Goal: Task Accomplishment & Management: Manage account settings

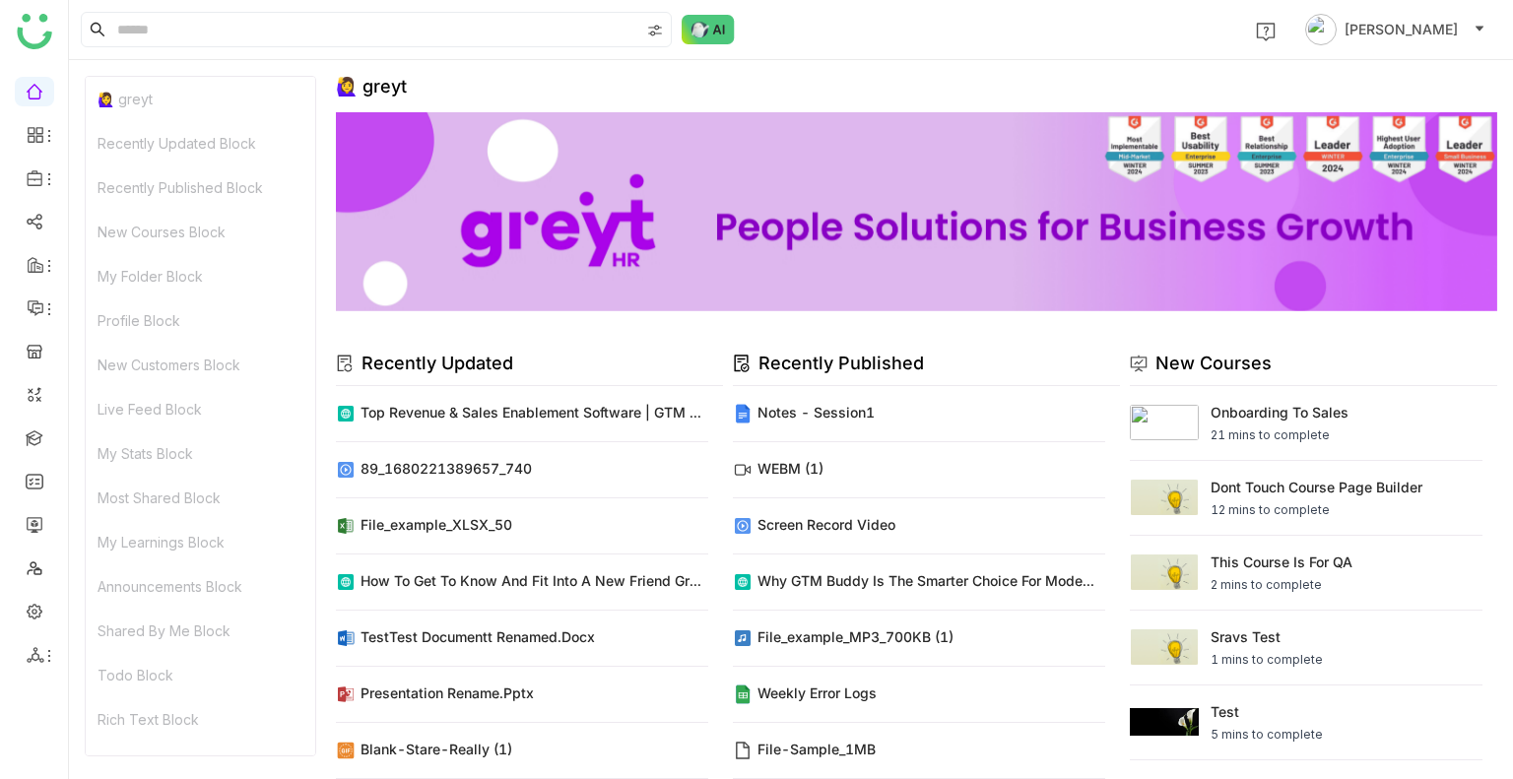
scroll to position [16, 0]
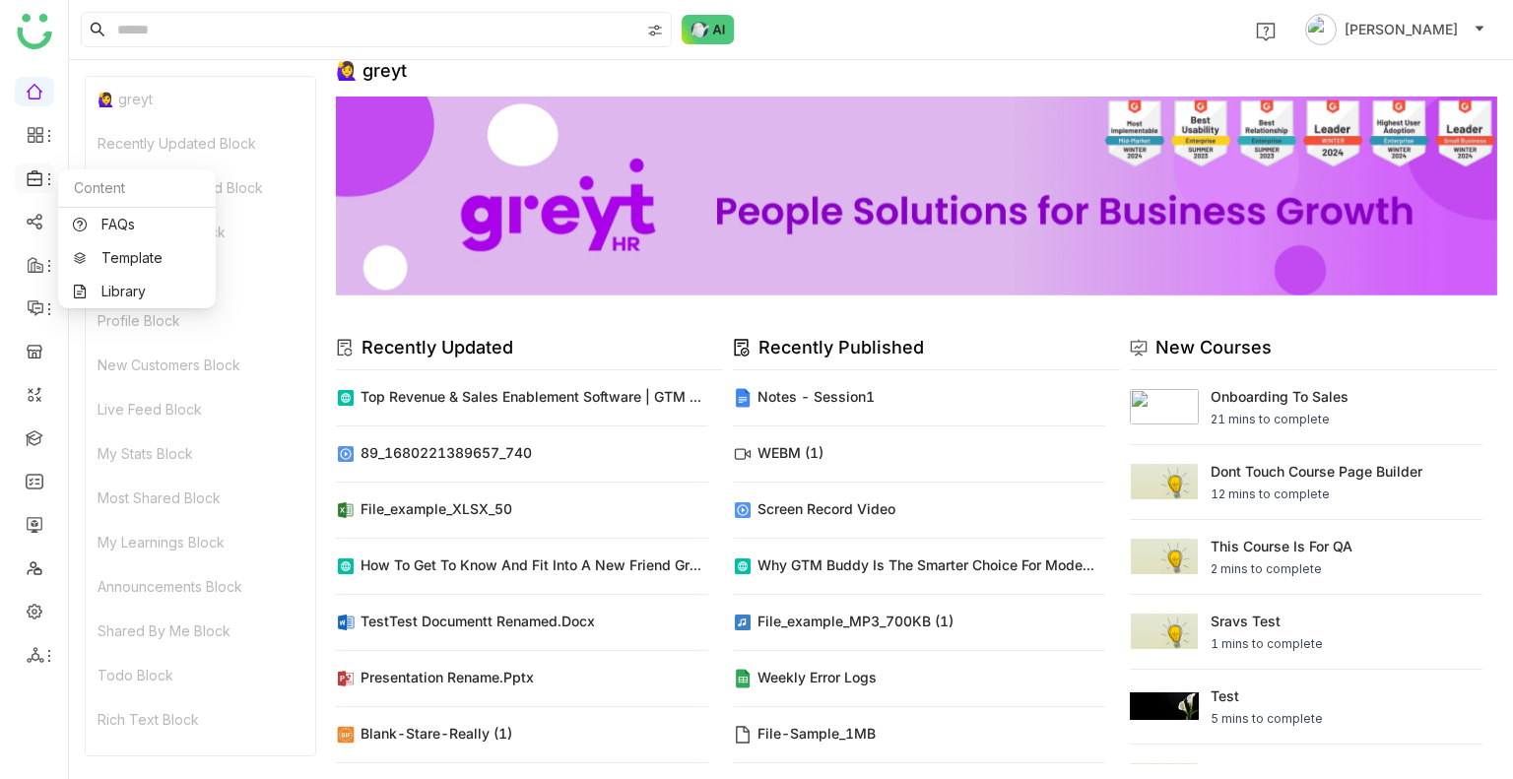
click at [22, 177] on div at bounding box center [34, 178] width 39 height 18
click at [48, 180] on icon at bounding box center [49, 179] width 16 height 16
click at [83, 287] on link "Library" at bounding box center [137, 292] width 128 height 14
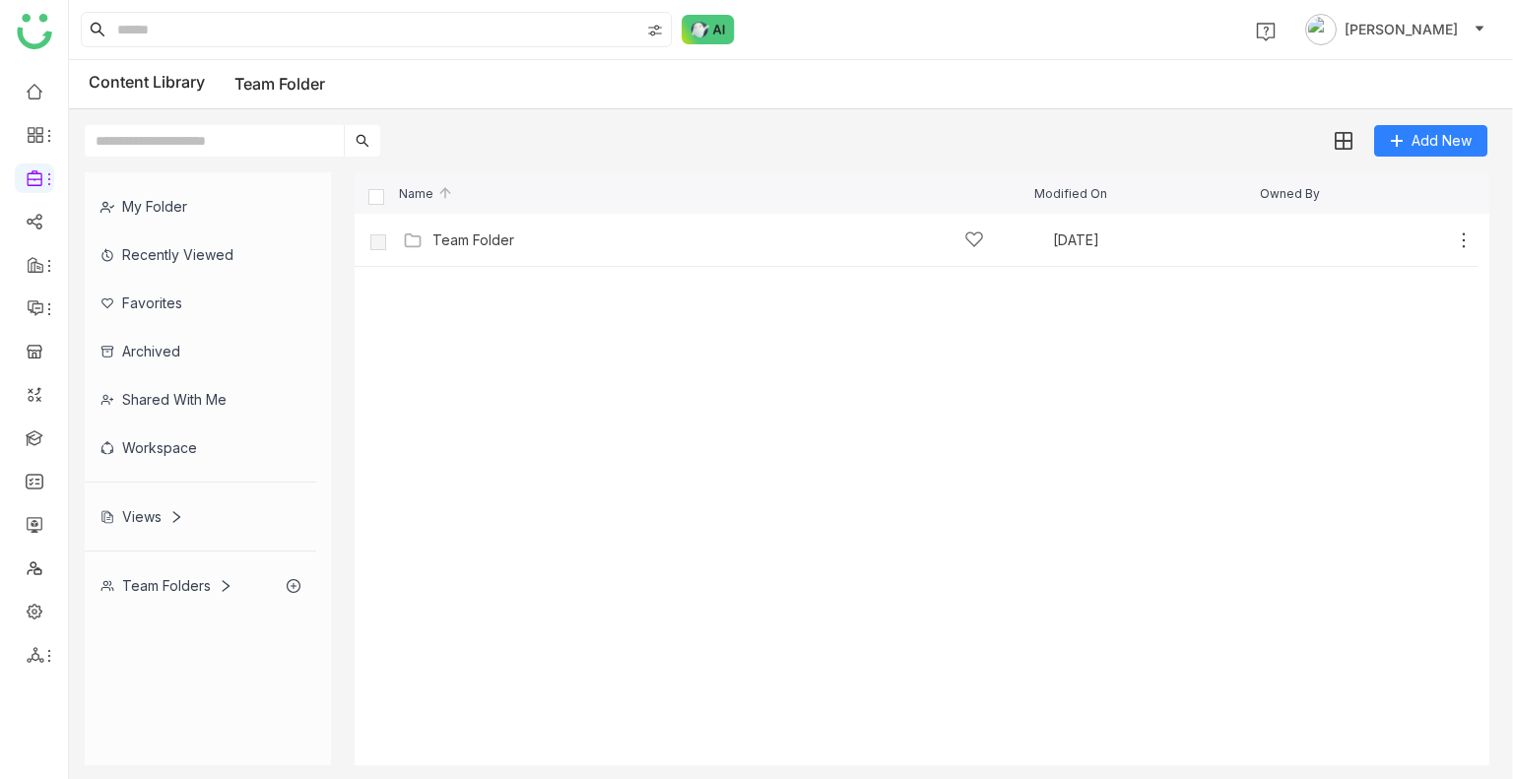
click at [158, 564] on div "Team Folders" at bounding box center [201, 586] width 232 height 48
click at [288, 579] on icon at bounding box center [294, 586] width 14 height 14
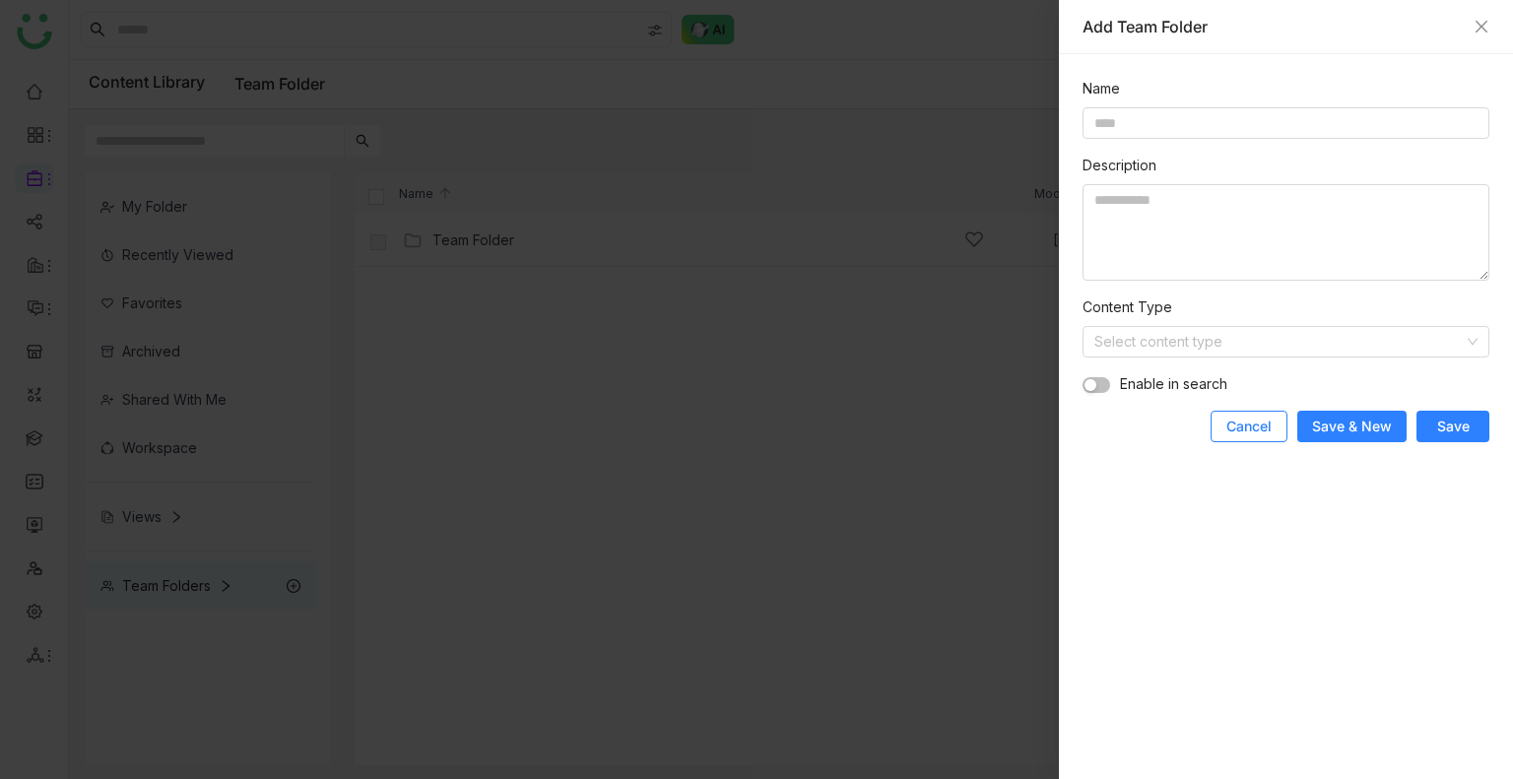
click at [1226, 434] on button "Cancel" at bounding box center [1249, 427] width 77 height 32
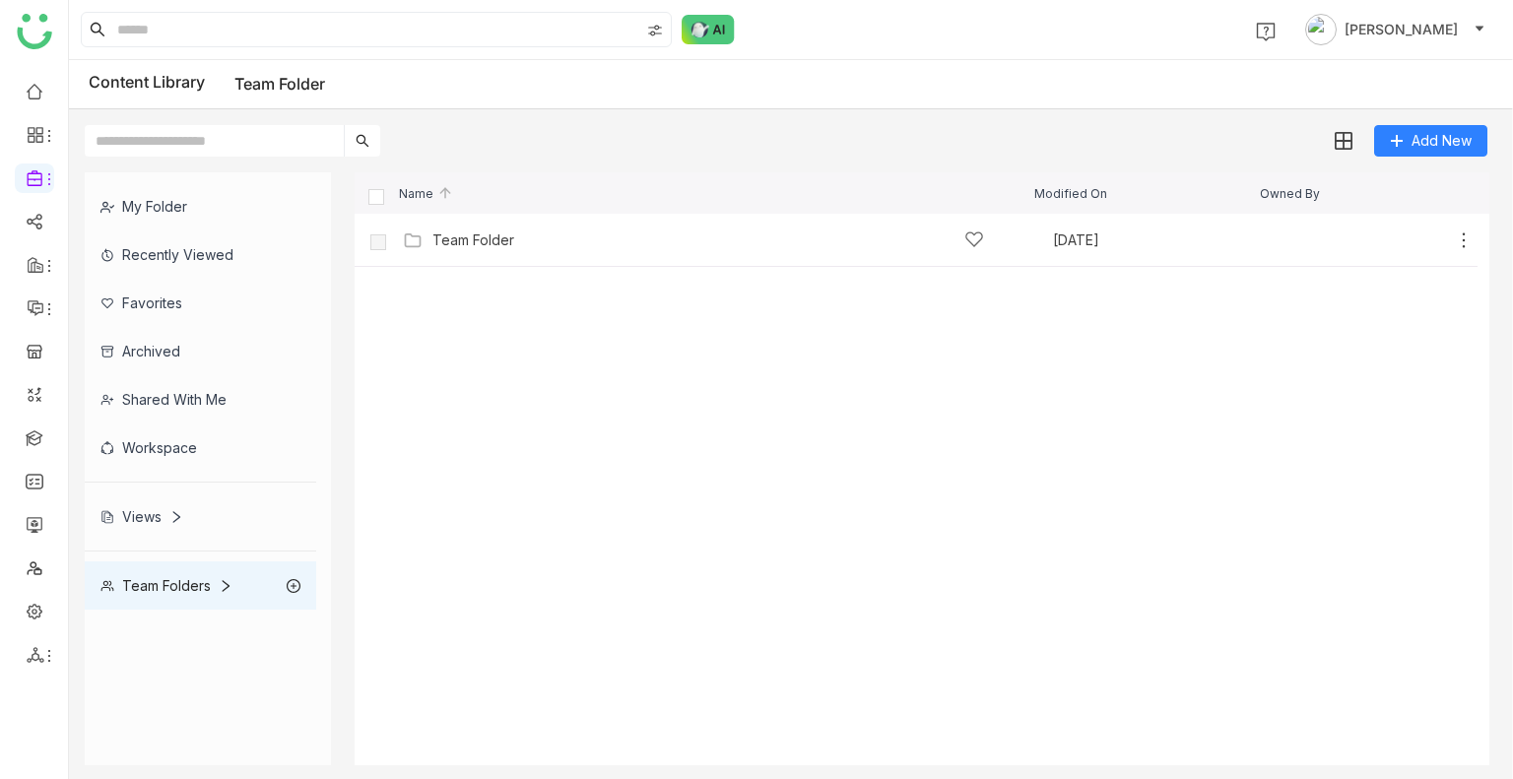
click at [272, 579] on div "Team Folders" at bounding box center [201, 586] width 232 height 48
click at [229, 571] on div "Team Folders" at bounding box center [201, 586] width 232 height 48
click at [229, 585] on icon at bounding box center [226, 586] width 14 height 14
click at [229, 583] on icon at bounding box center [226, 586] width 14 height 14
click at [229, 583] on icon at bounding box center [226, 586] width 7 height 12
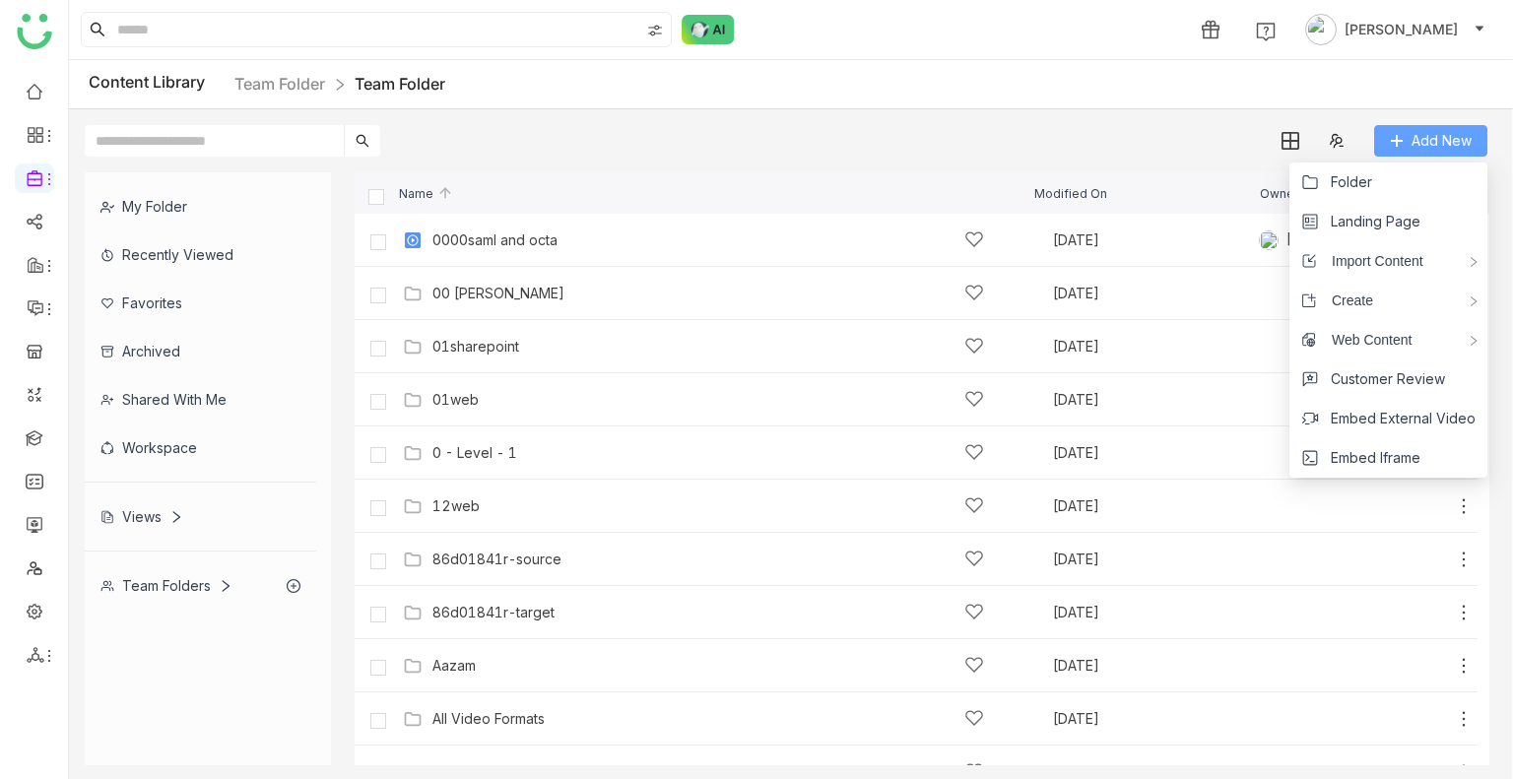
click at [1413, 130] on span "Add New" at bounding box center [1442, 141] width 60 height 22
click at [1376, 175] on li "Folder" at bounding box center [1389, 182] width 198 height 39
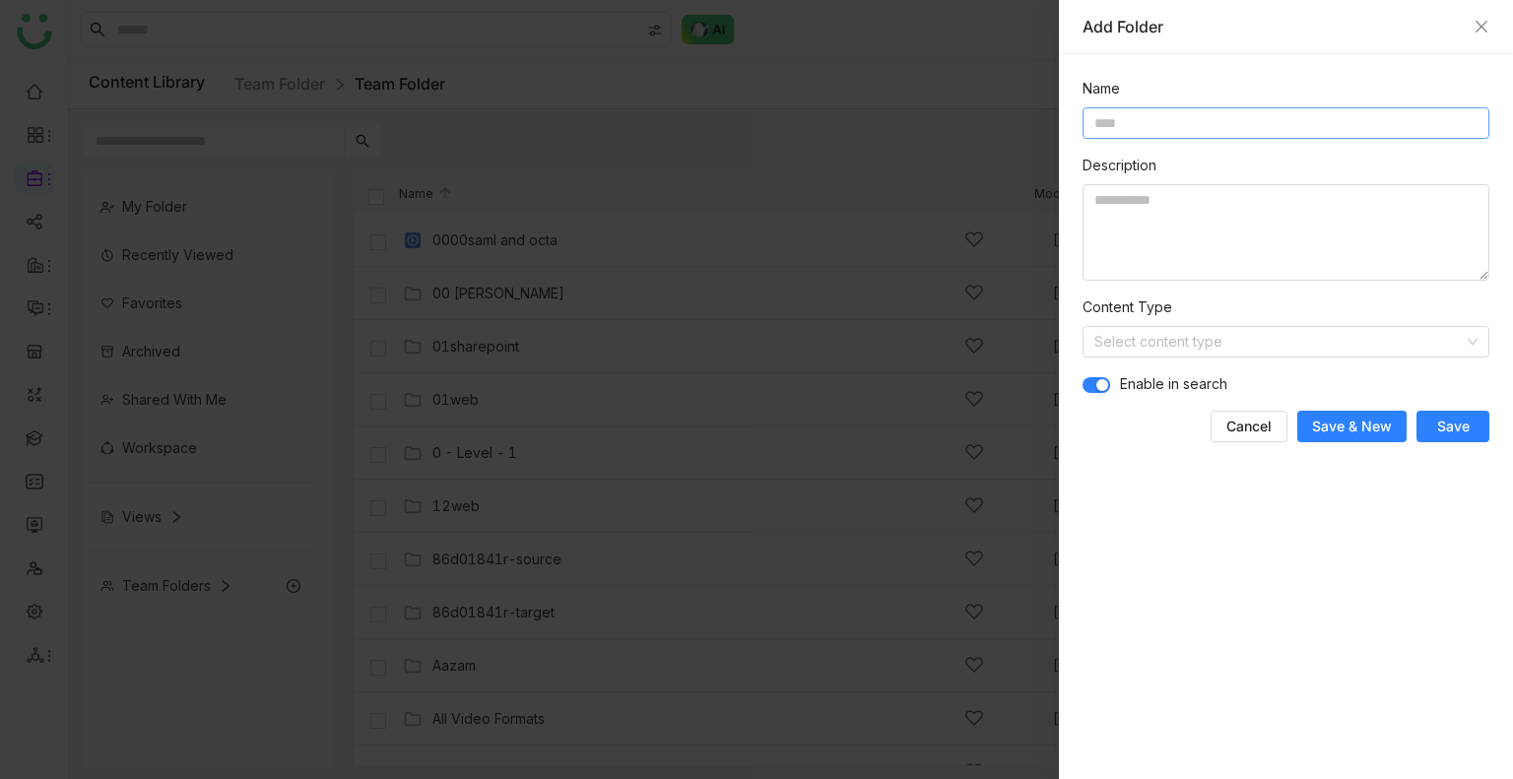
click at [1275, 126] on input at bounding box center [1286, 123] width 407 height 32
click at [1222, 133] on input at bounding box center [1286, 123] width 407 height 32
type input "*******"
type textarea "**********"
click at [1481, 411] on button "Save" at bounding box center [1453, 427] width 73 height 32
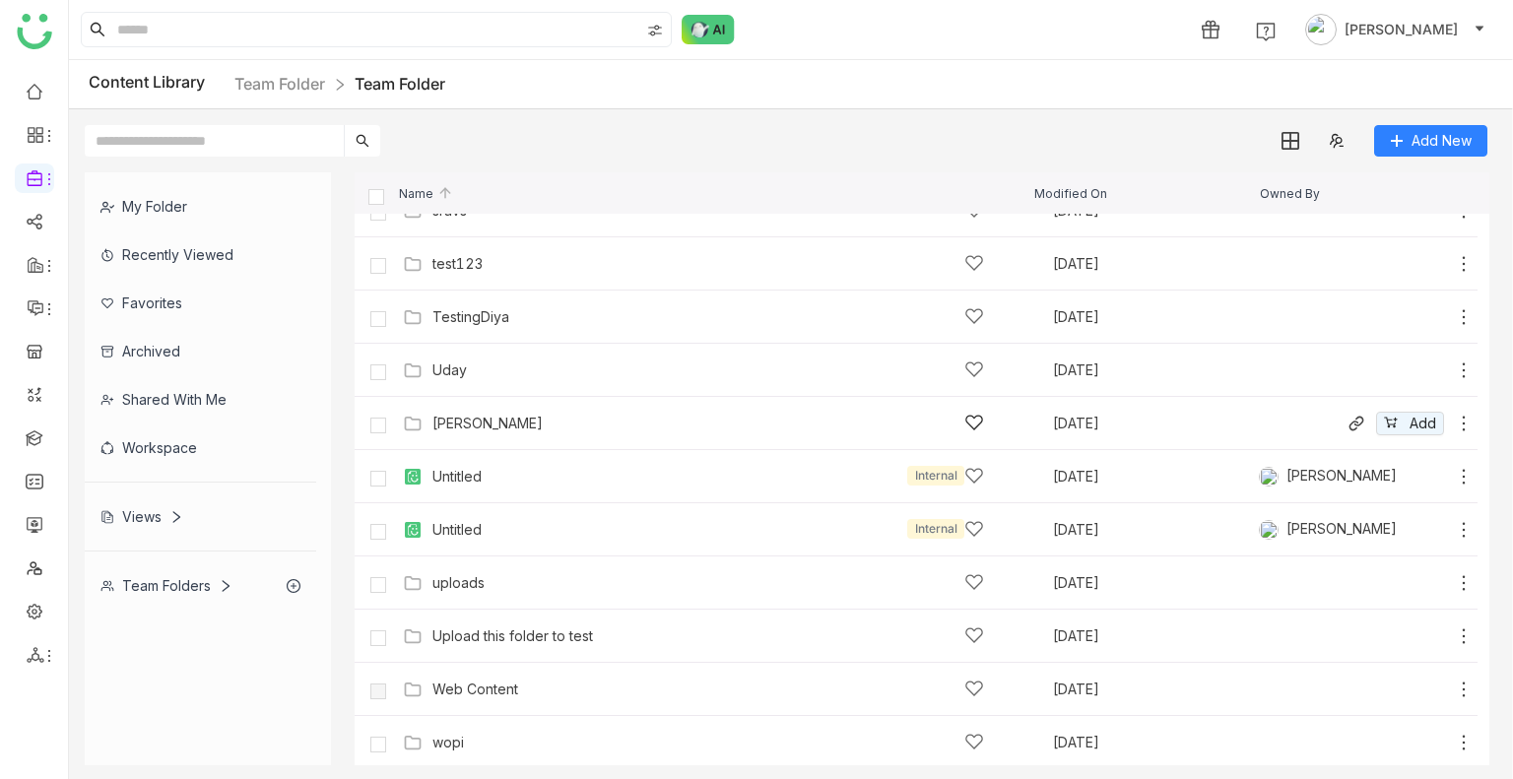
scroll to position [1629, 0]
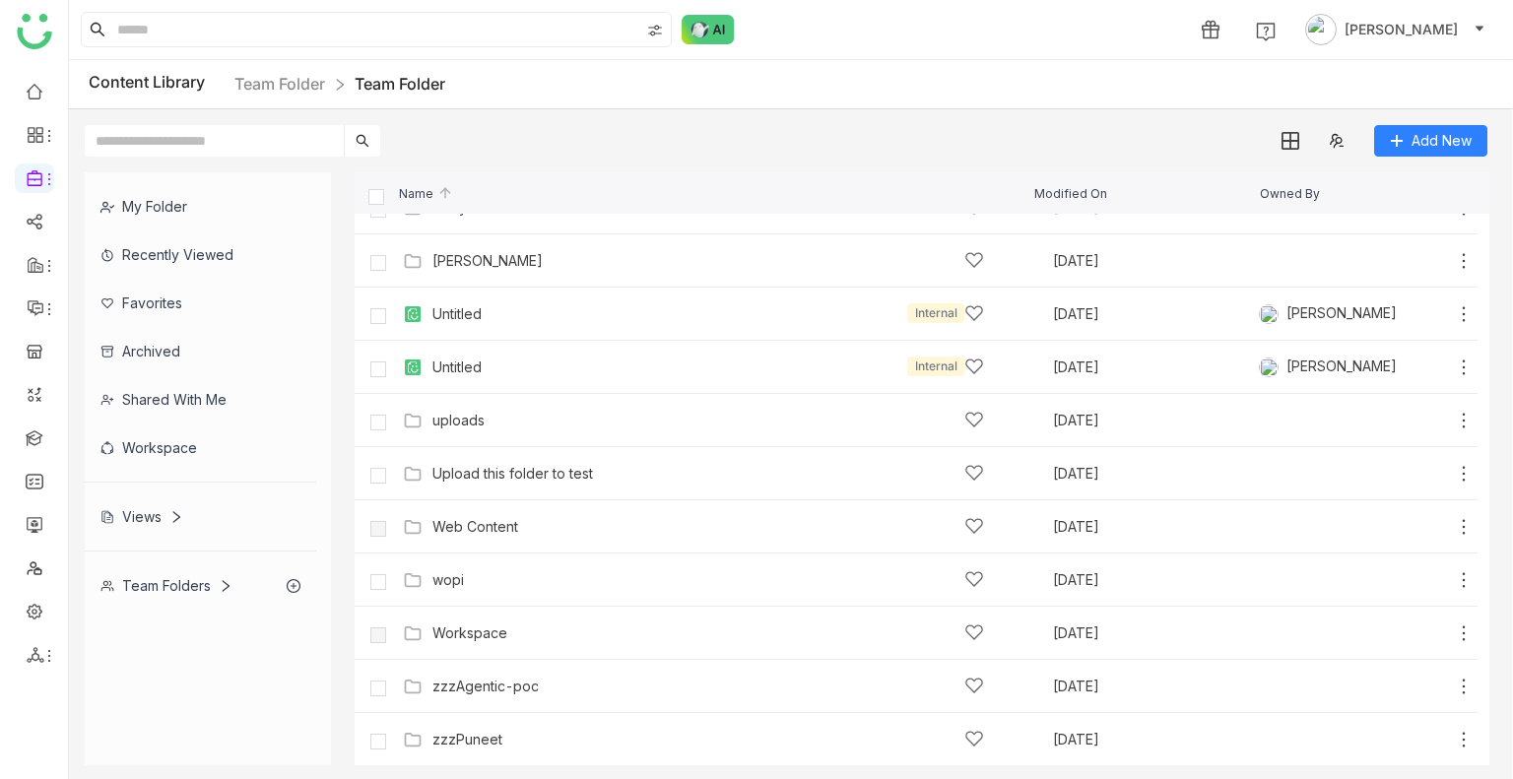
drag, startPoint x: 583, startPoint y: 459, endPoint x: 590, endPoint y: 448, distance: 12.8
click at [583, 459] on div "Upload this folder to test Sep 23, 2025 Add" at bounding box center [936, 473] width 1076 height 31
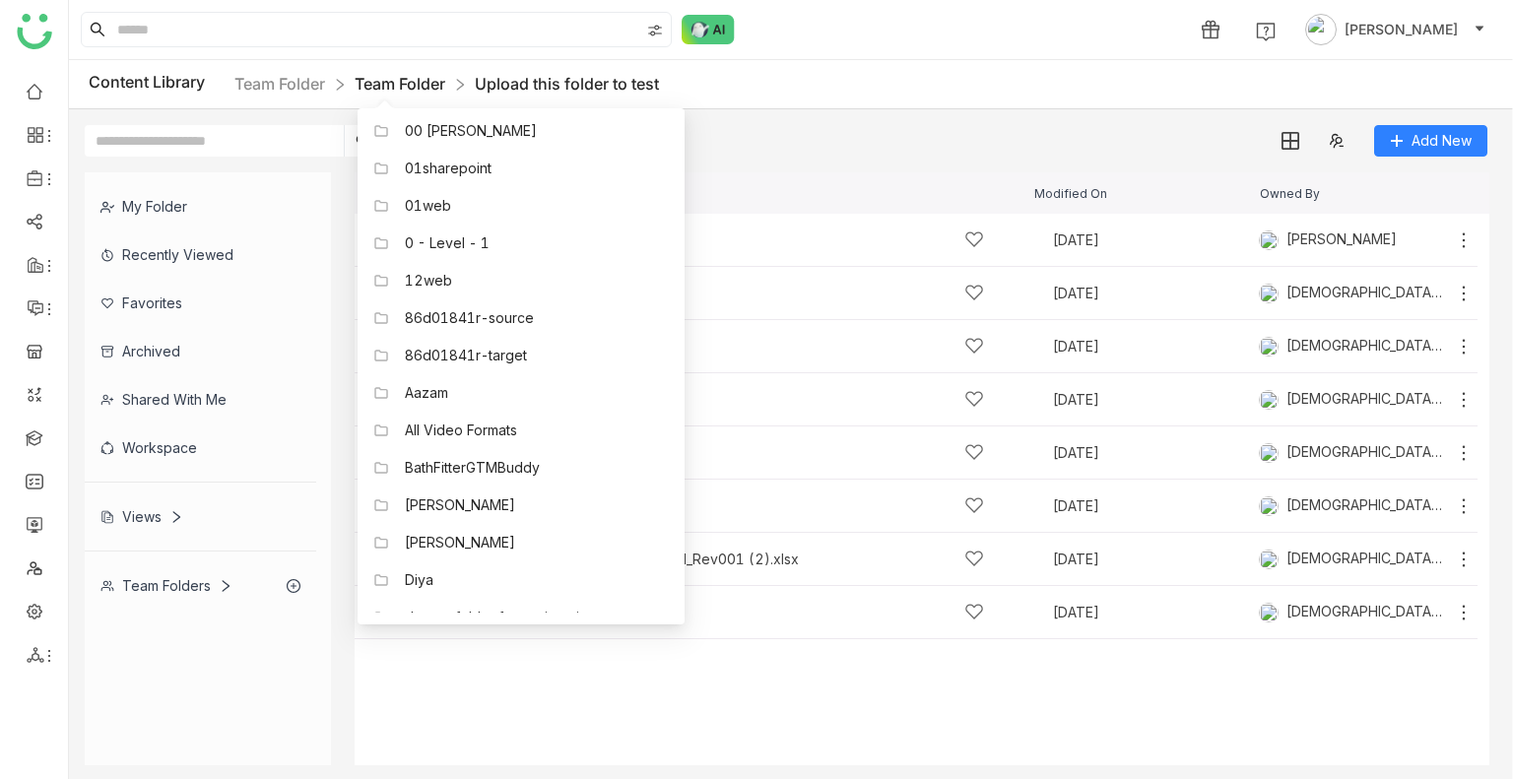
click at [405, 80] on link "Team Folder" at bounding box center [400, 84] width 91 height 20
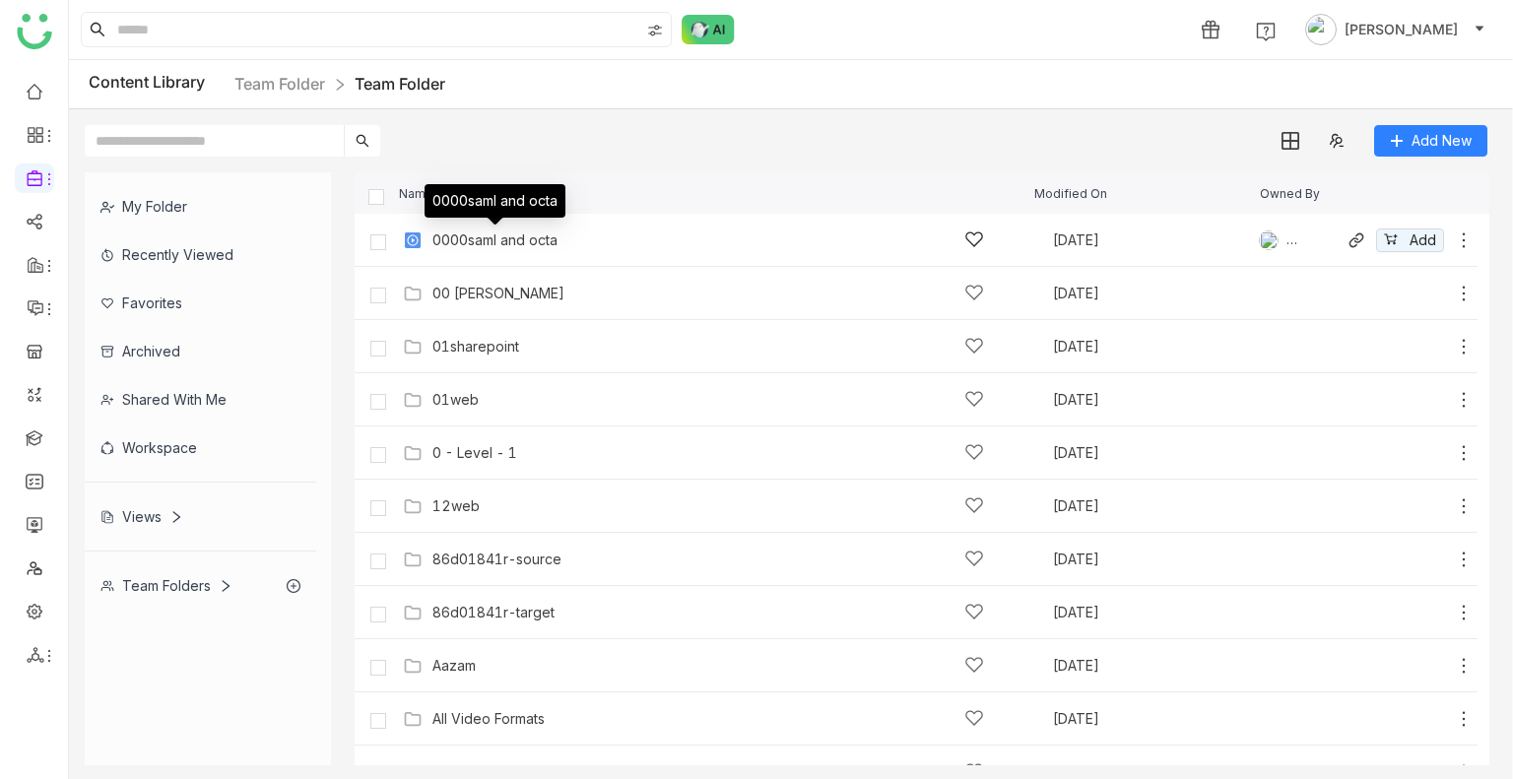
click at [512, 240] on div "0000saml and octa" at bounding box center [495, 241] width 125 height 16
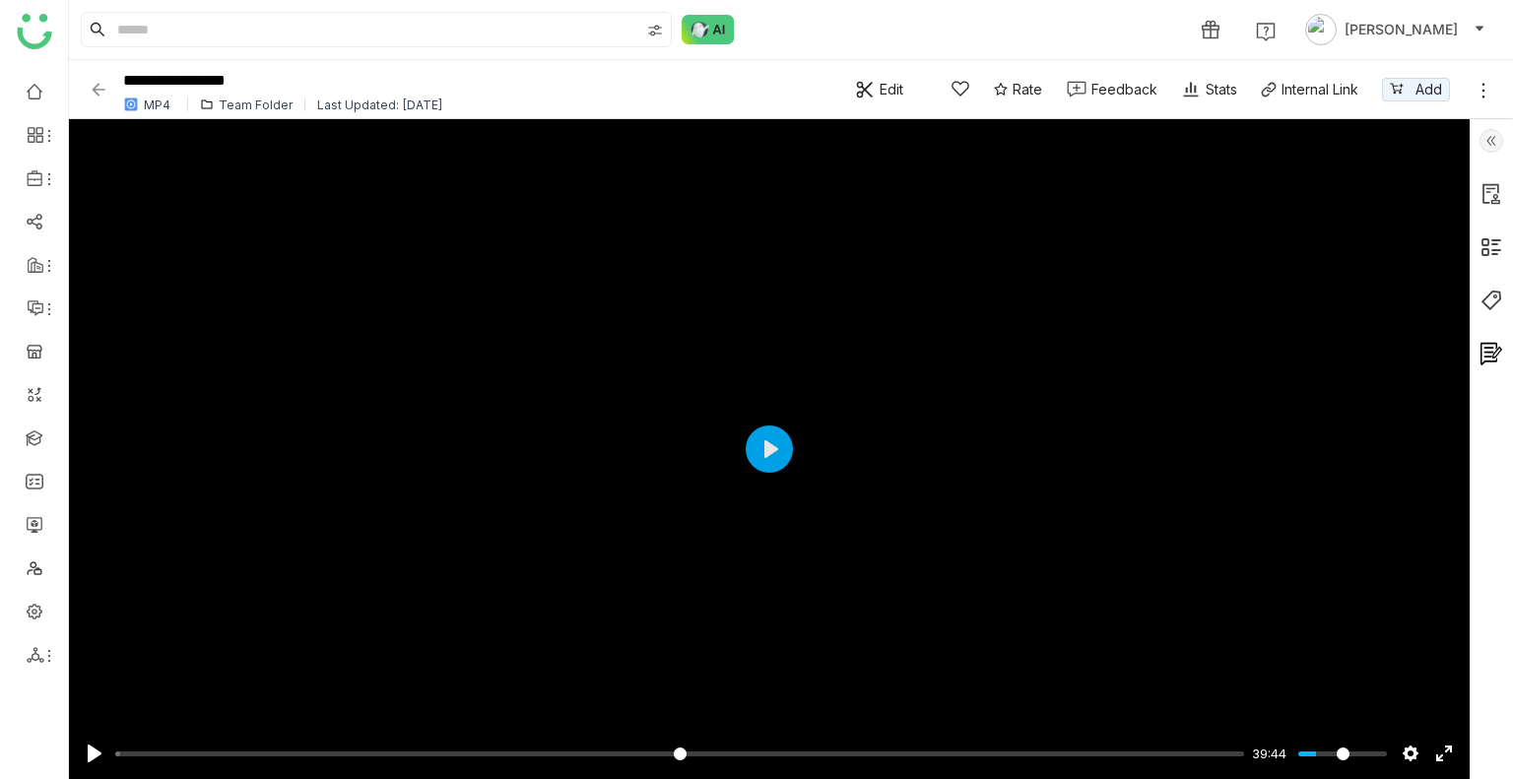
drag, startPoint x: 102, startPoint y: 77, endPoint x: 97, endPoint y: 66, distance: 12.3
click at [102, 70] on div "**********" at bounding box center [462, 89] width 747 height 54
drag, startPoint x: 83, startPoint y: 79, endPoint x: 87, endPoint y: 90, distance: 11.5
click at [87, 90] on div "**********" at bounding box center [791, 89] width 1445 height 59
click at [93, 92] on img at bounding box center [99, 90] width 20 height 20
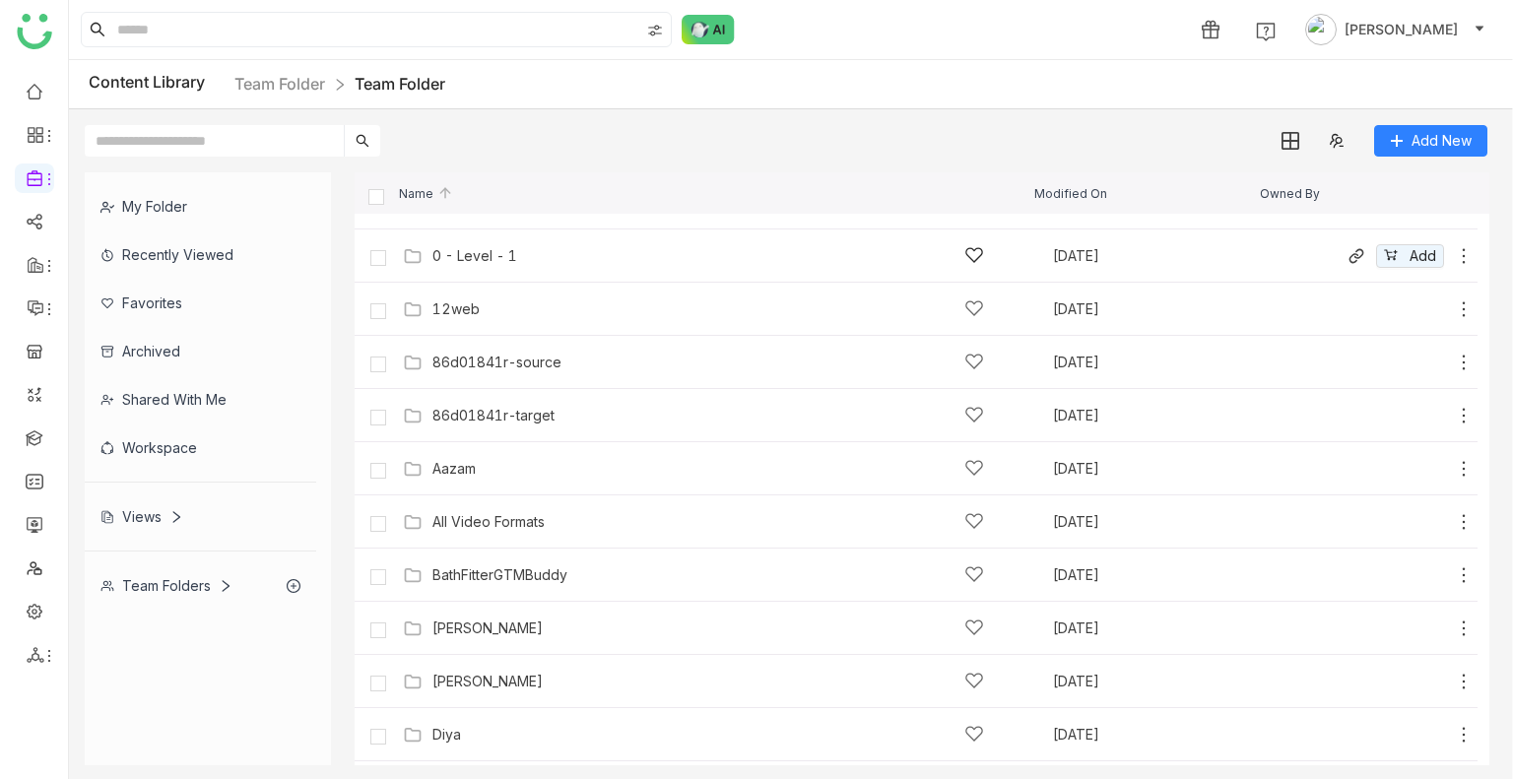
scroll to position [296, 0]
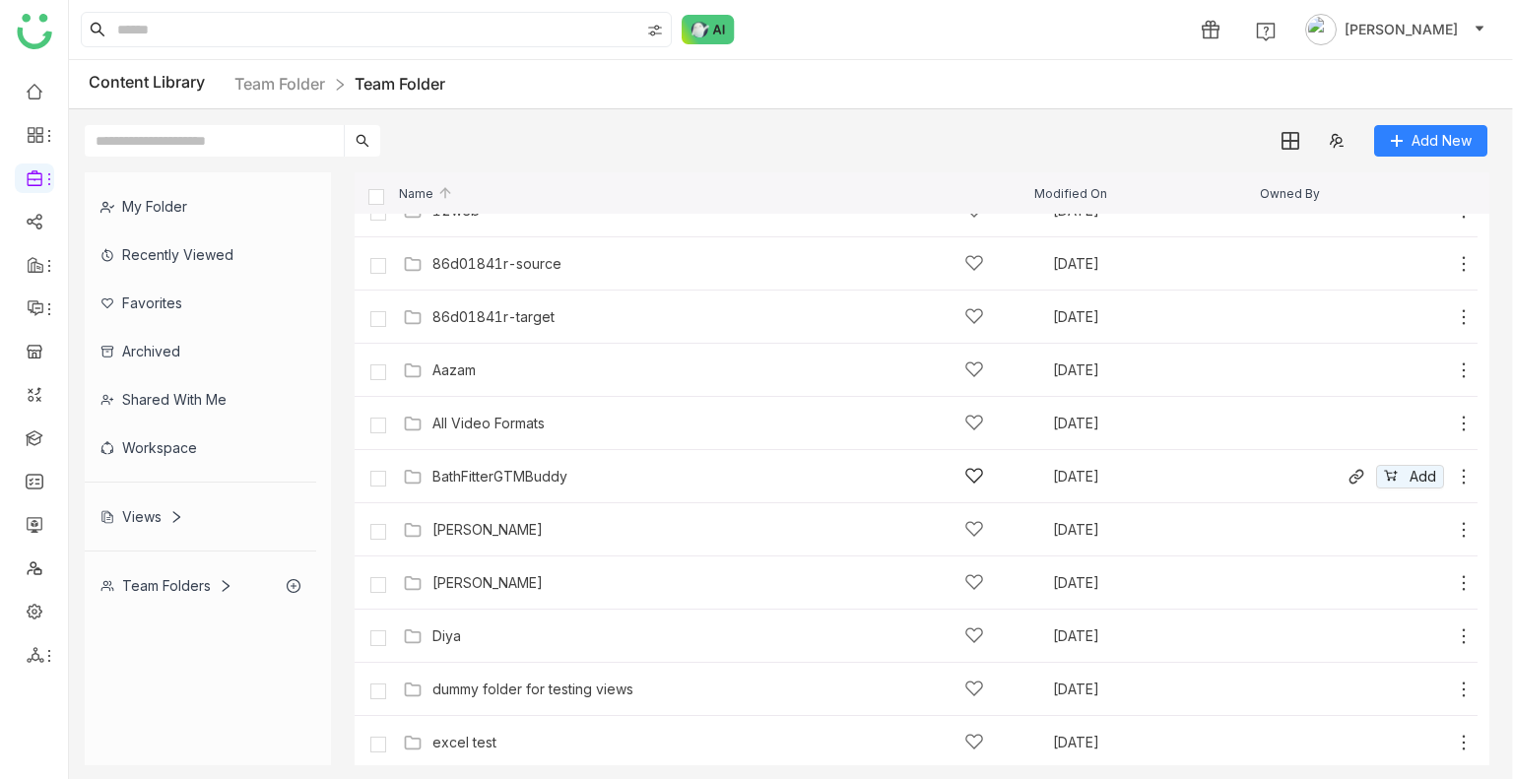
click at [602, 477] on div "BathFitterGTMBuddy" at bounding box center [709, 476] width 552 height 21
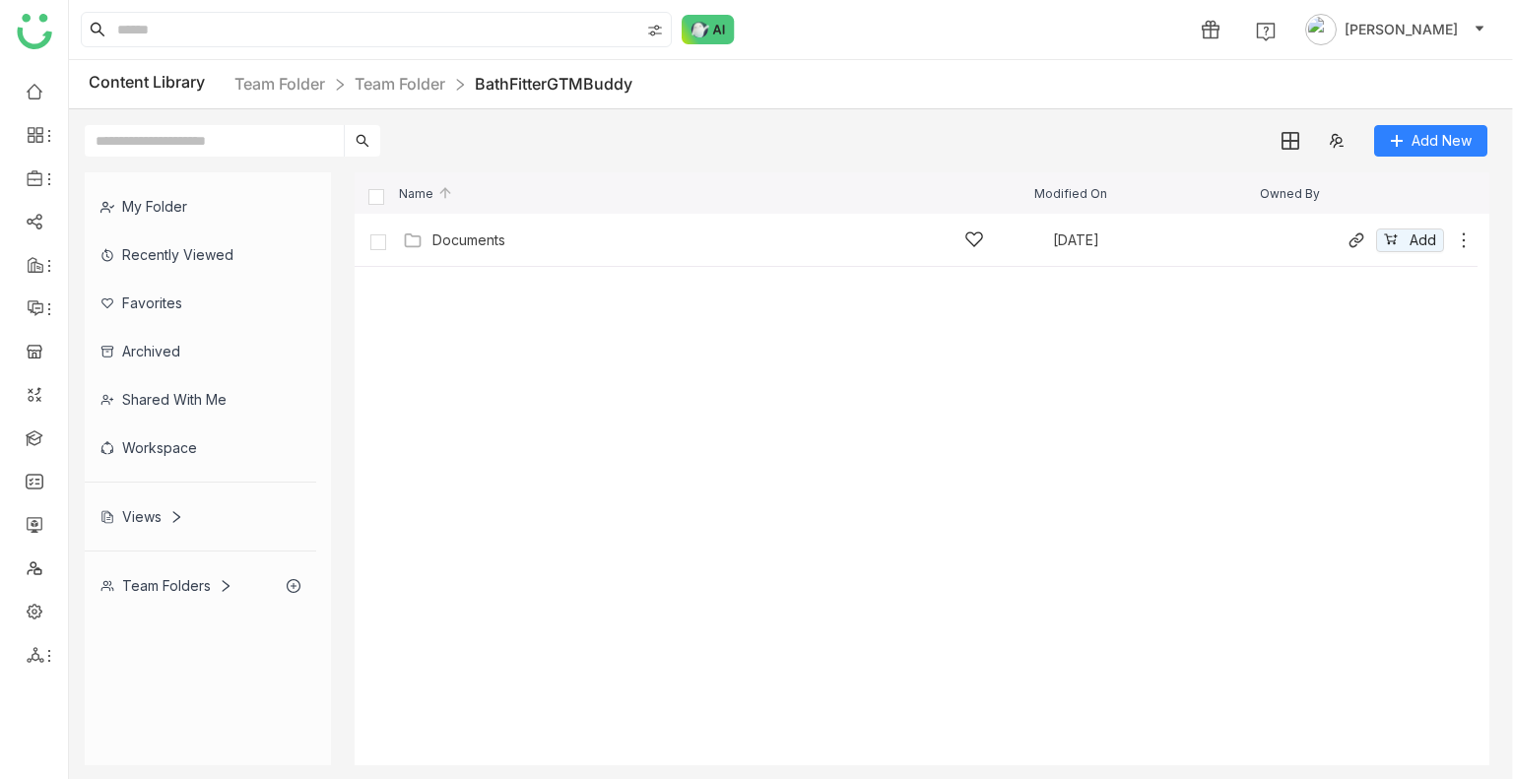
click at [528, 243] on div "Documents" at bounding box center [709, 240] width 552 height 21
click at [497, 261] on div "Bath Fitter Content Sep 23, 2025 Add" at bounding box center [916, 240] width 1123 height 53
click at [497, 263] on div "Bath Fitter Content Sep 23, 2025 Add" at bounding box center [916, 240] width 1123 height 53
click at [494, 252] on div "Bath Fitter Content Sep 23, 2025 Add" at bounding box center [936, 240] width 1076 height 31
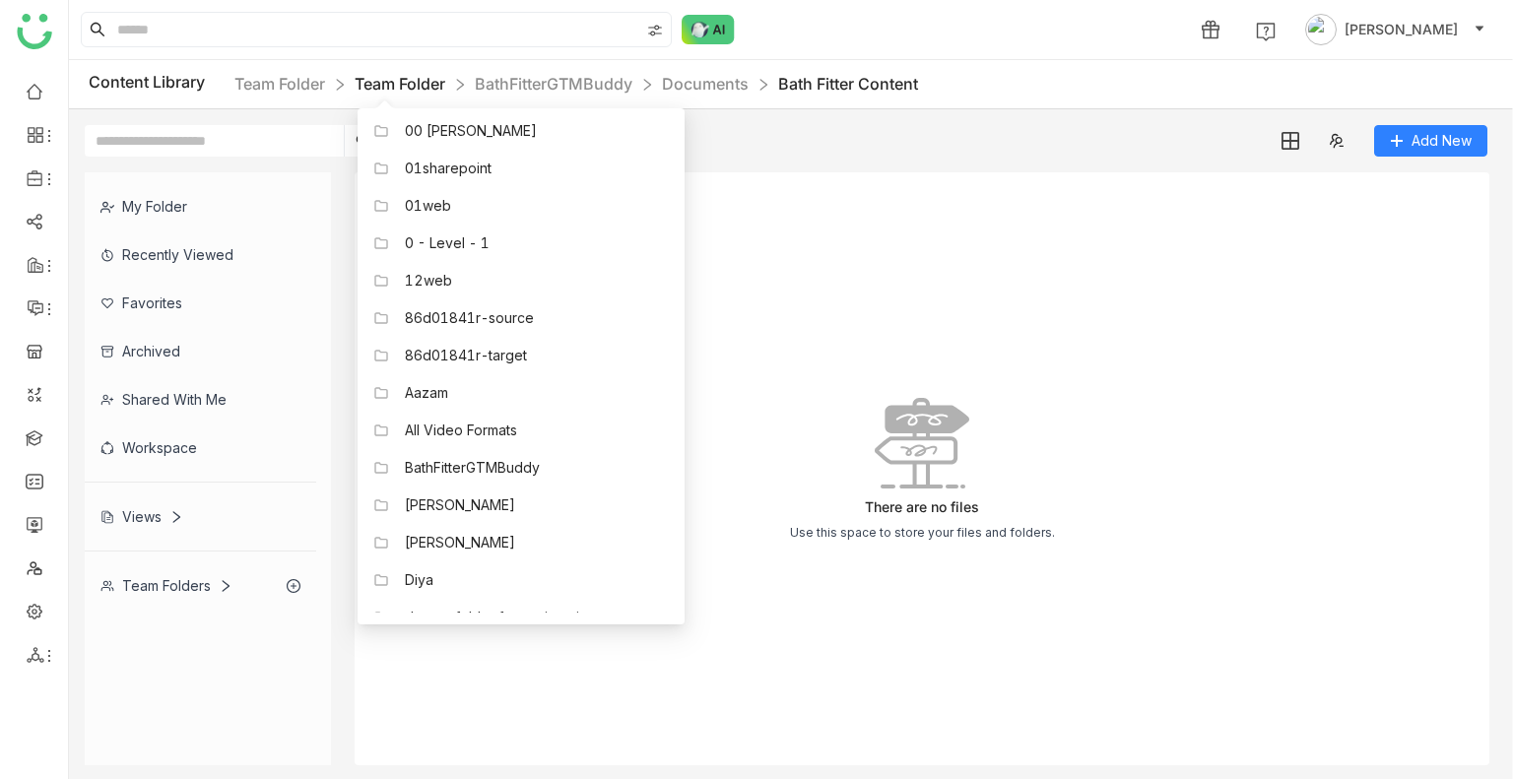
click at [394, 88] on link "Team Folder" at bounding box center [400, 84] width 91 height 20
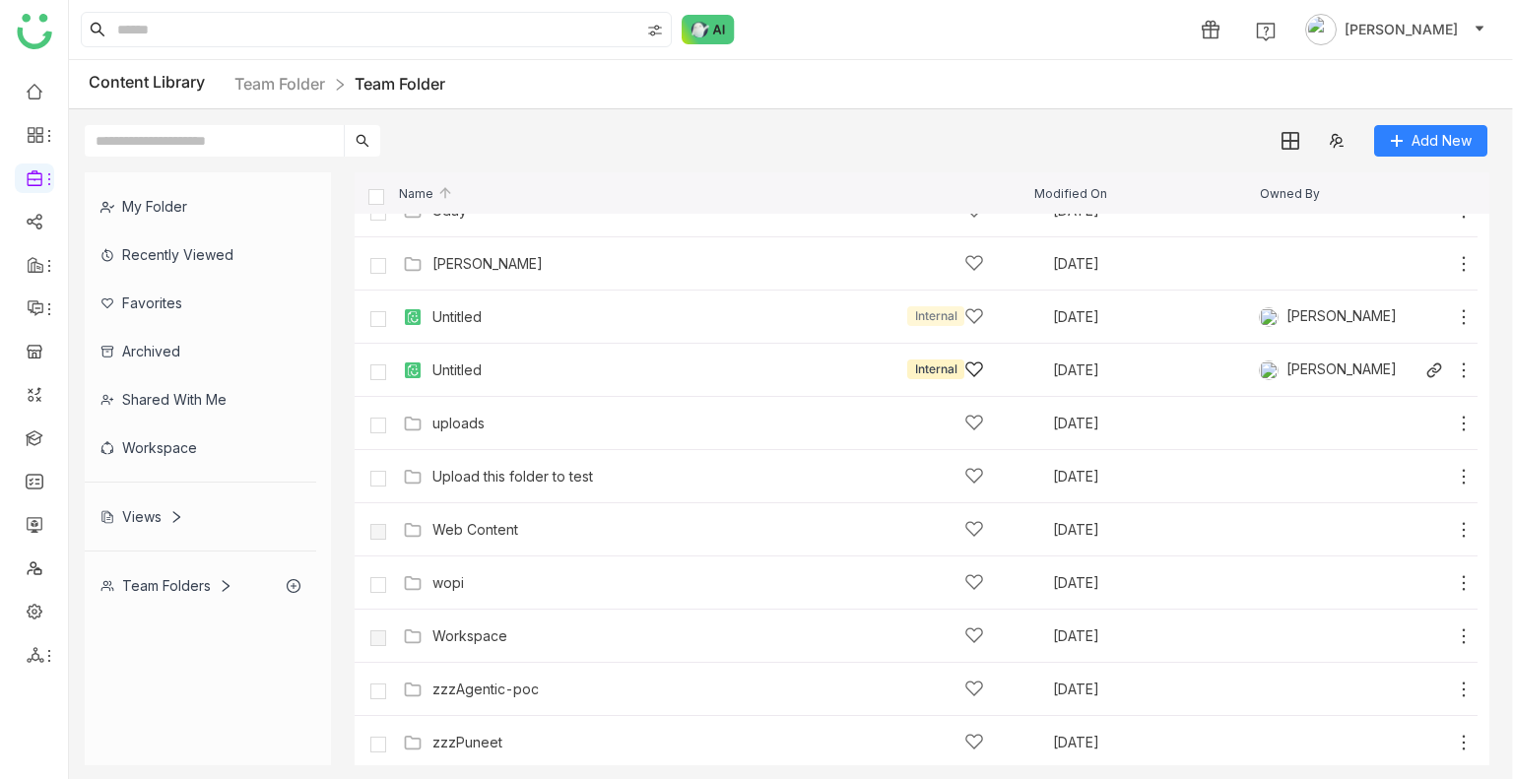
scroll to position [1629, 0]
click at [726, 536] on div "Web Content Aug 16, 2025 Add" at bounding box center [936, 526] width 1076 height 31
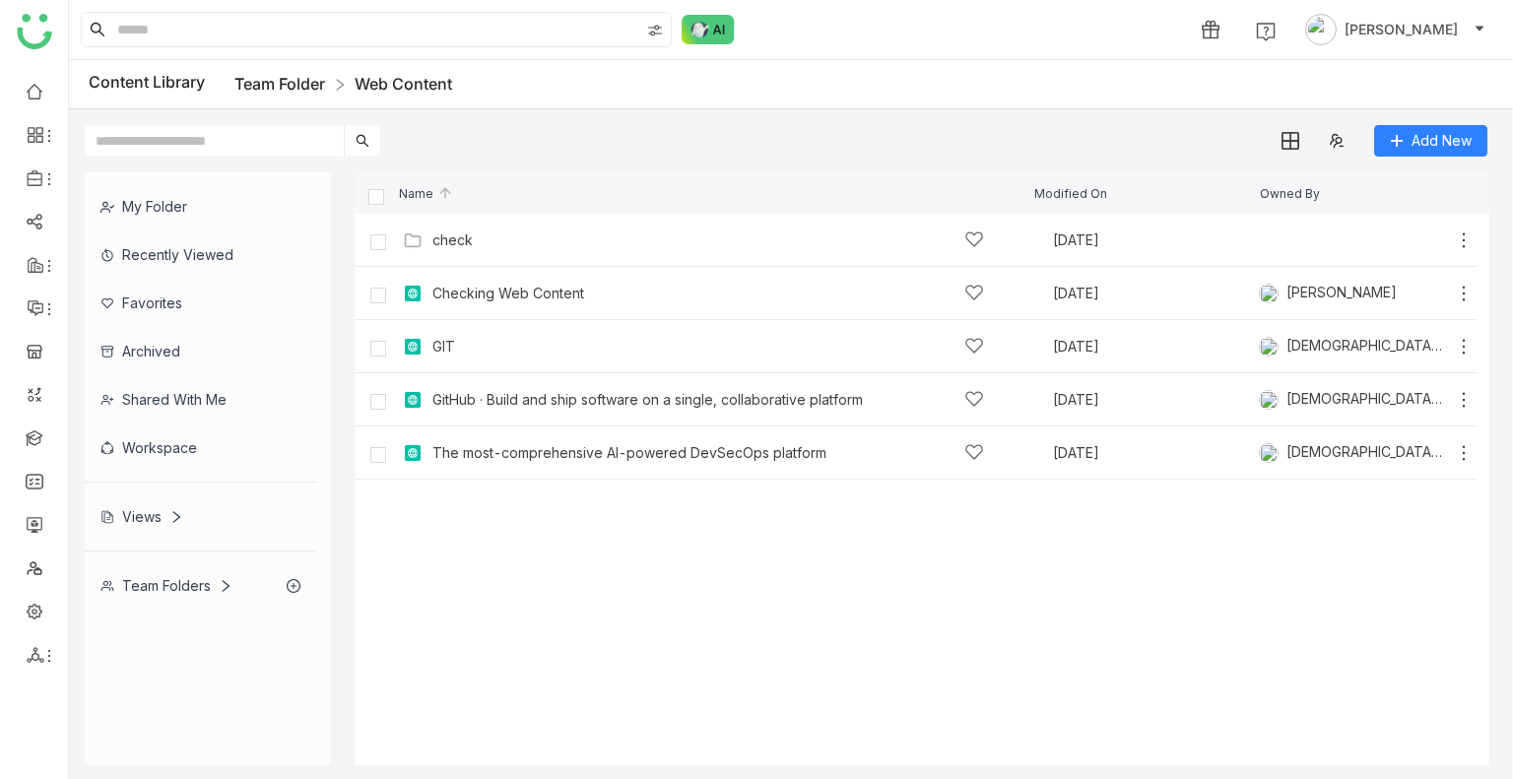
click at [317, 74] on link "Team Folder" at bounding box center [280, 84] width 91 height 20
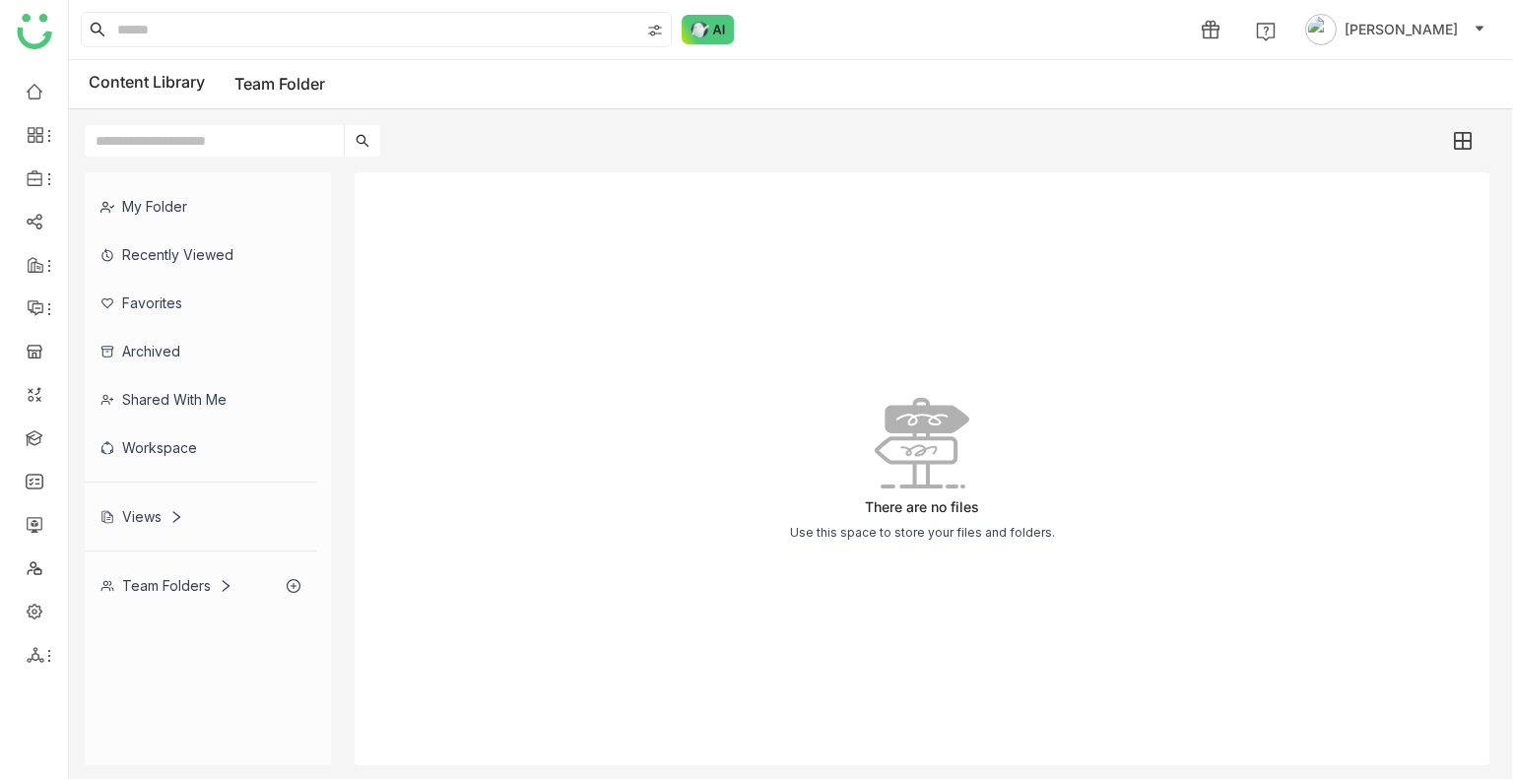
click at [230, 579] on icon at bounding box center [226, 586] width 14 height 14
click at [215, 622] on div "Team Folder" at bounding box center [201, 634] width 232 height 48
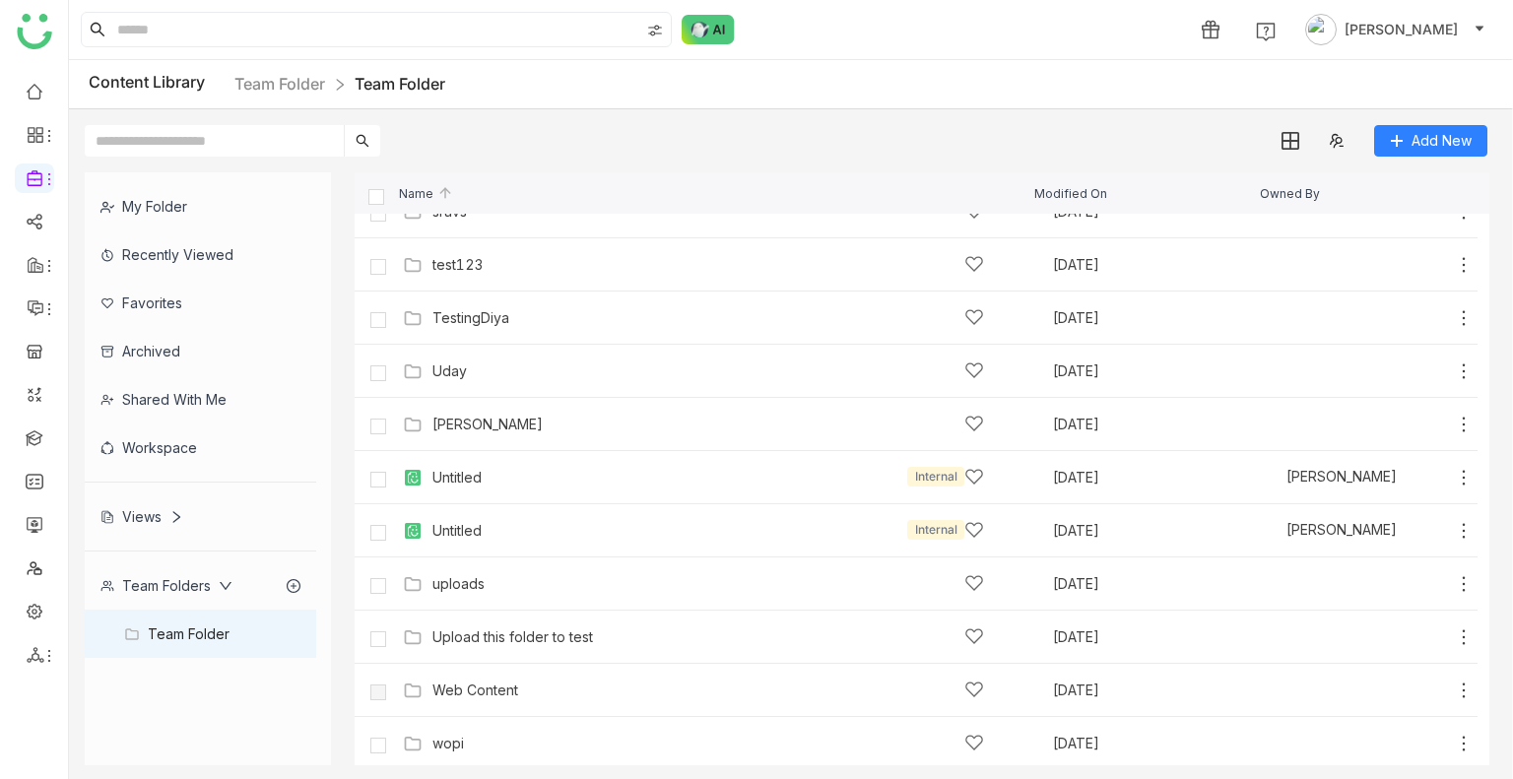
scroll to position [1629, 0]
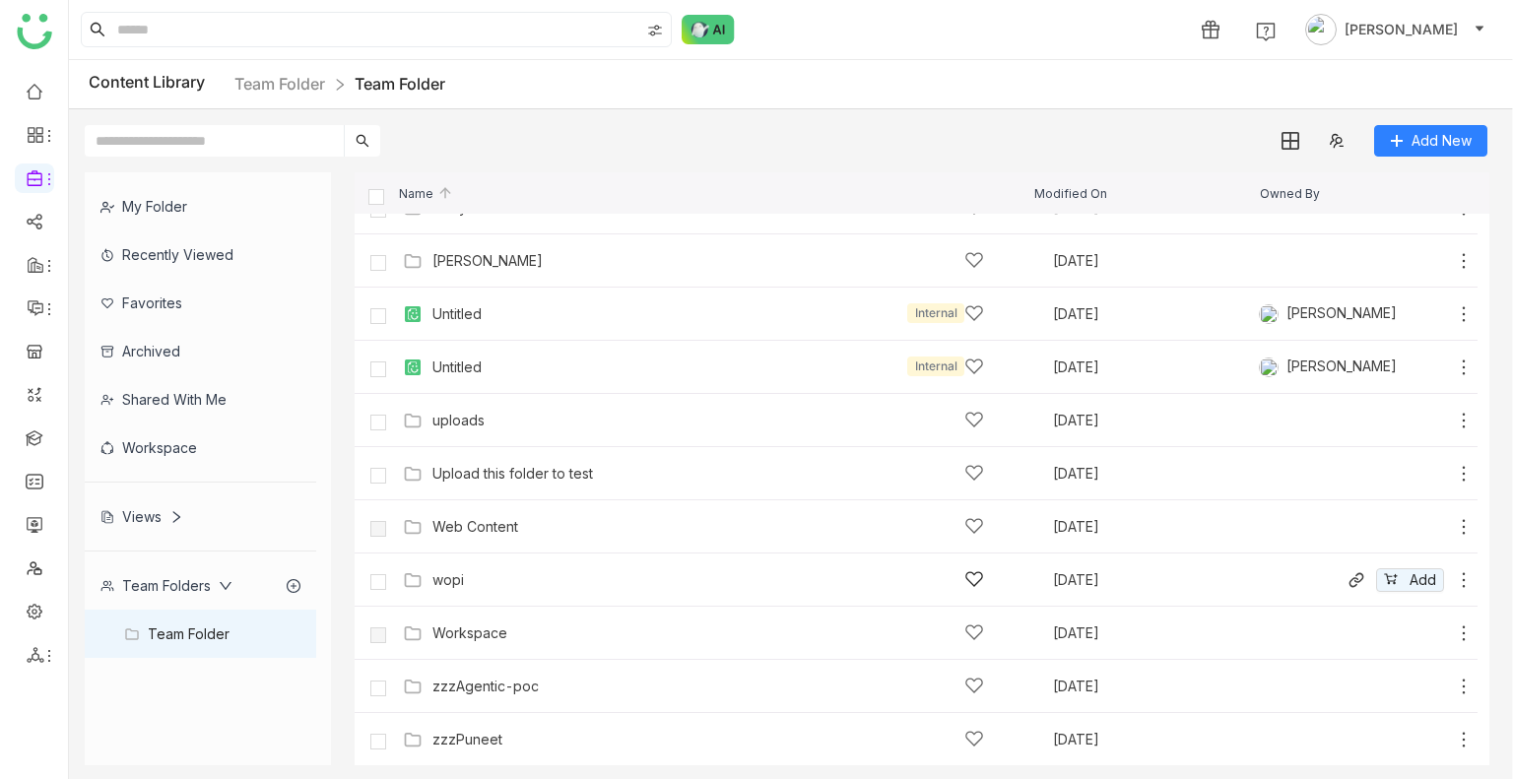
click at [642, 574] on div "wopi" at bounding box center [709, 580] width 552 height 21
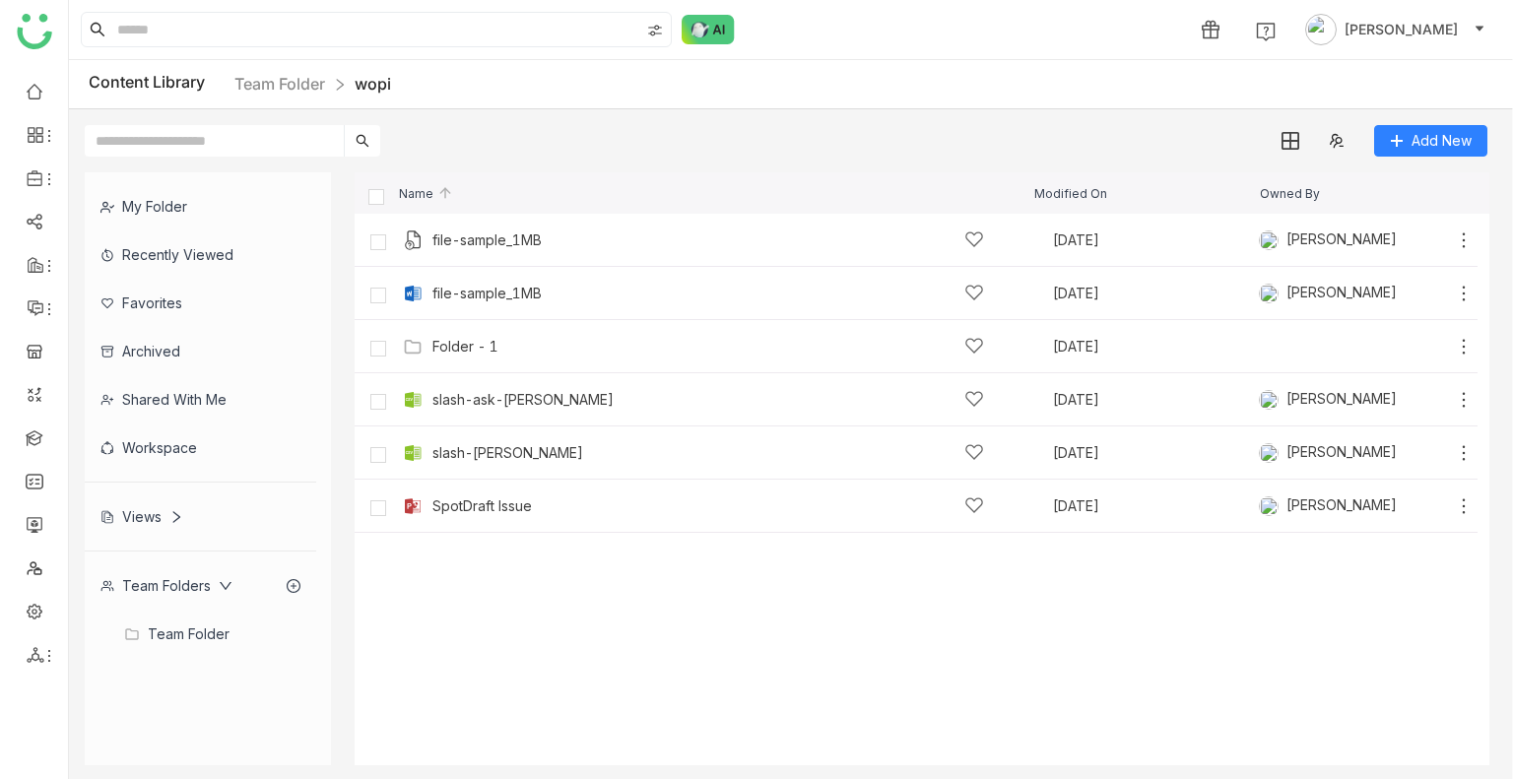
click at [330, 78] on nz-breadcrumb-item "Team Folder" at bounding box center [295, 84] width 120 height 17
click at [284, 75] on link "Team Folder" at bounding box center [280, 84] width 91 height 20
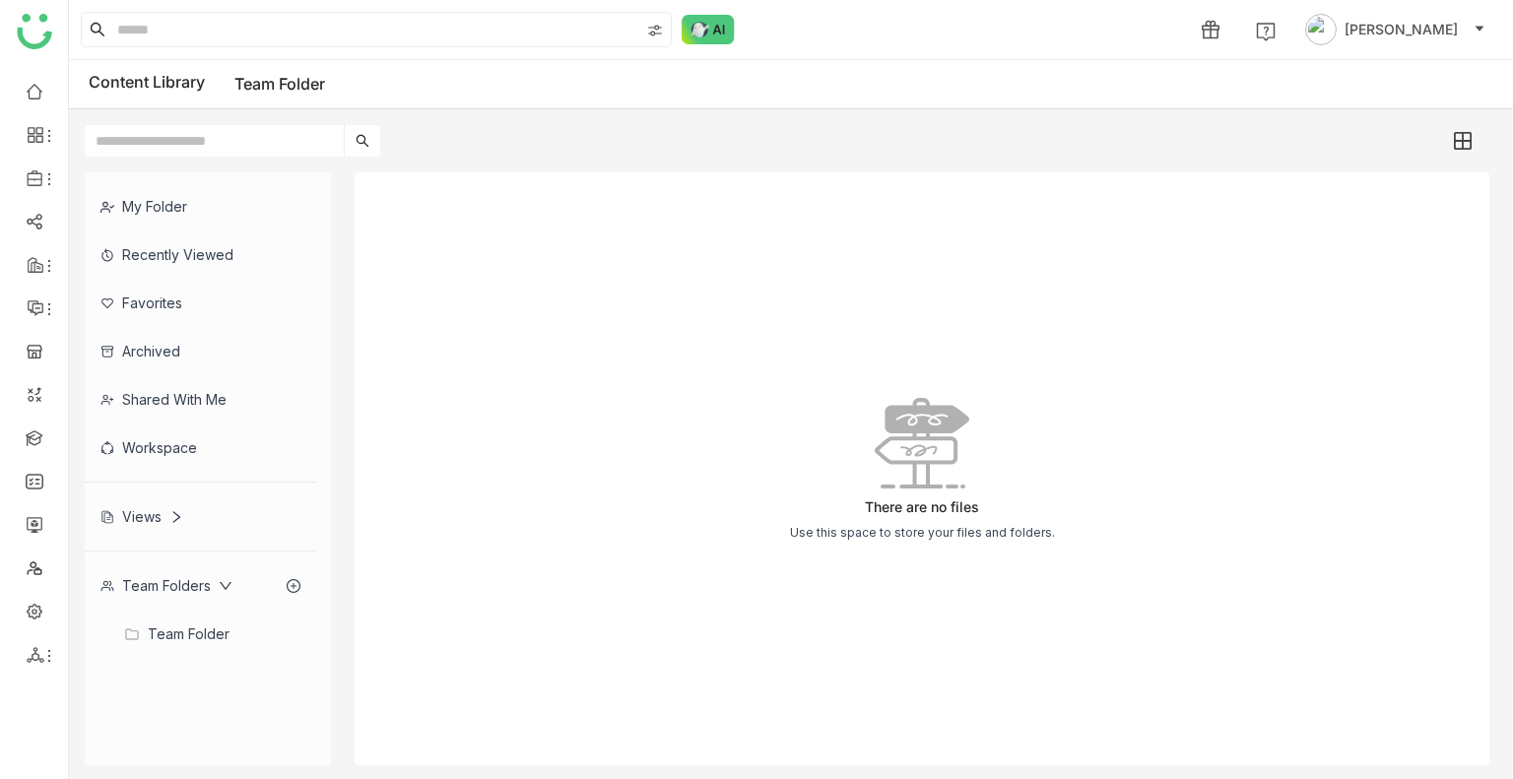
click at [172, 613] on div "Team Folder" at bounding box center [201, 634] width 232 height 48
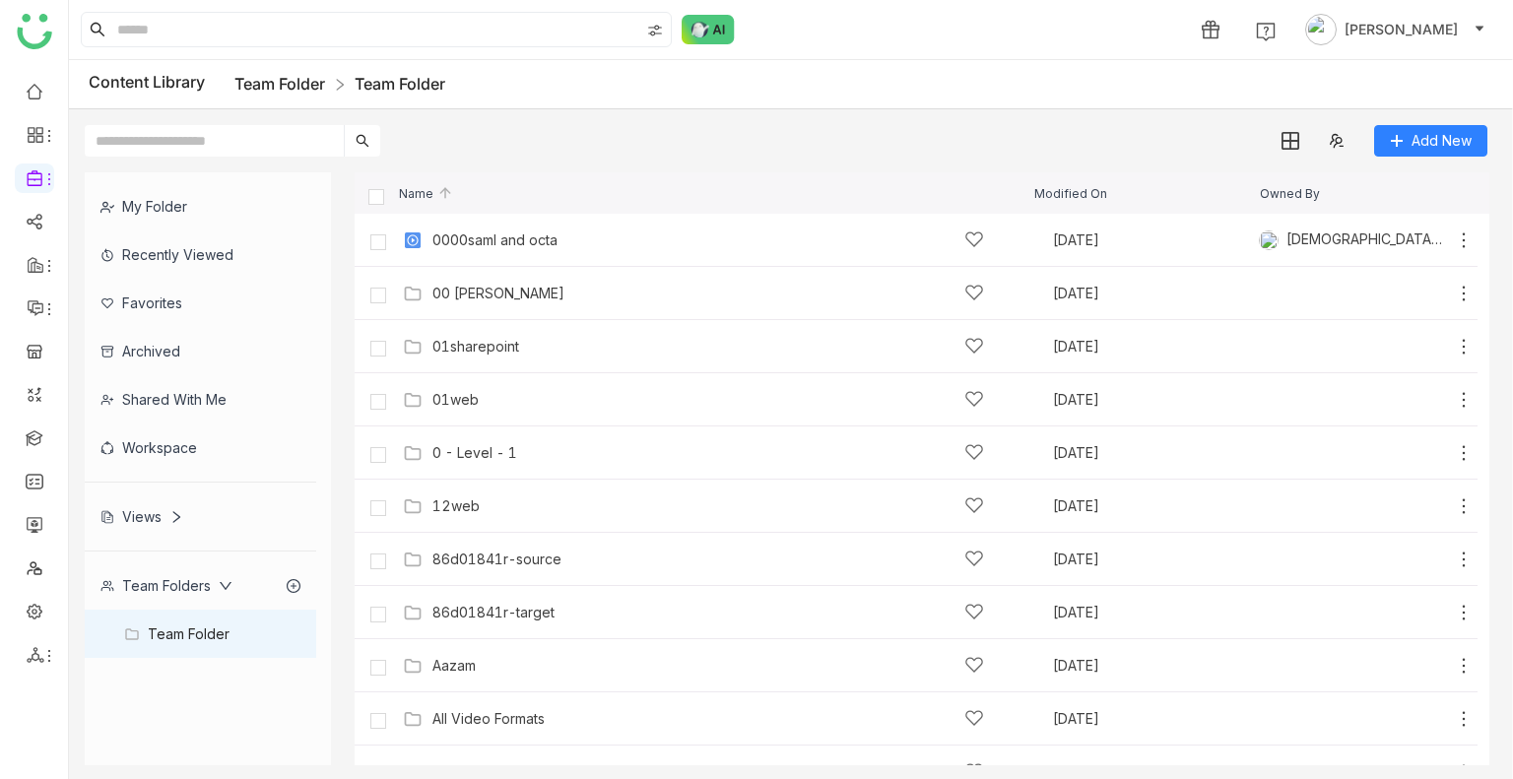
click at [278, 82] on link "Team Folder" at bounding box center [280, 84] width 91 height 20
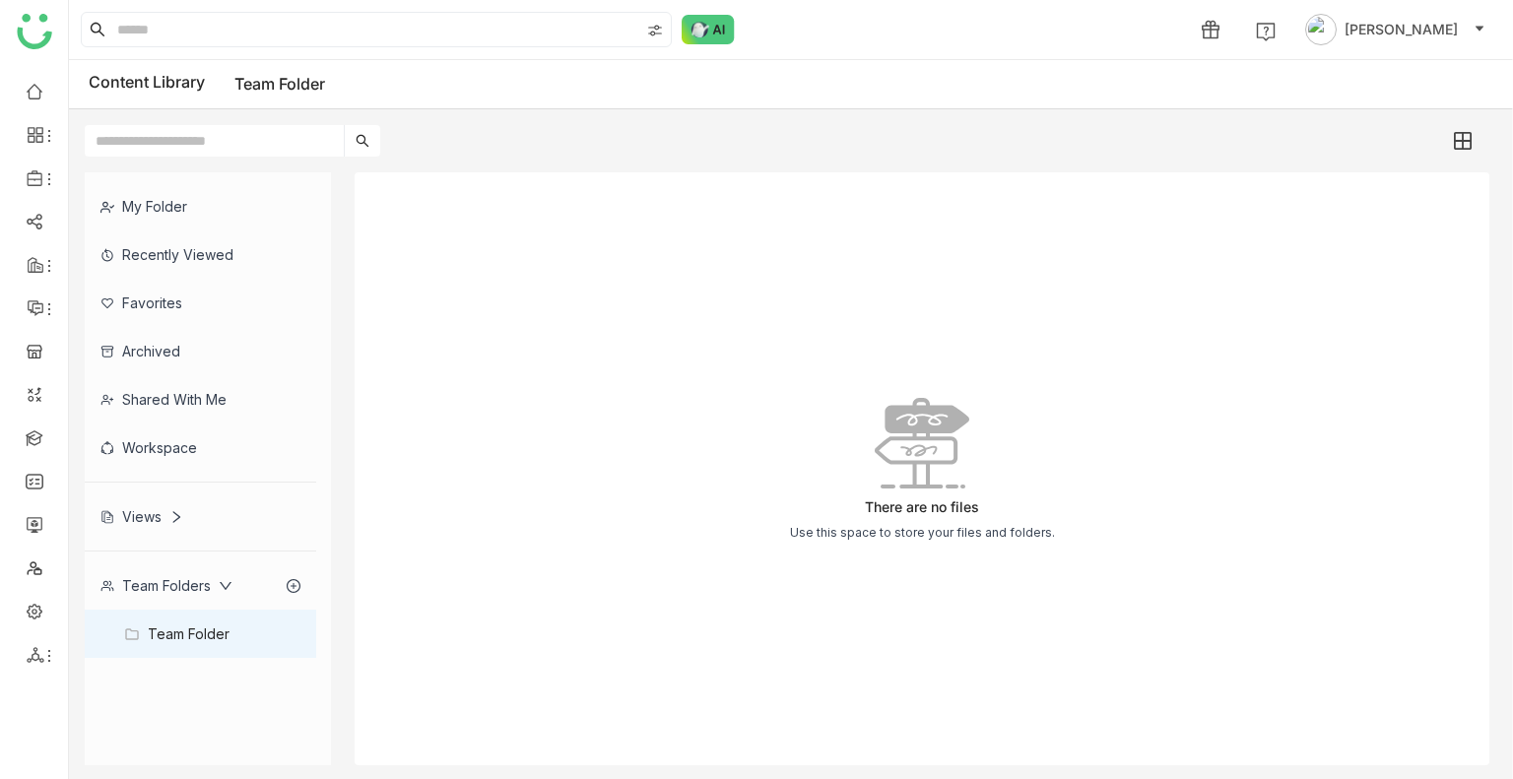
click at [530, 354] on div "There are no files Use this space to store your files and folders." at bounding box center [922, 468] width 1135 height 593
click at [529, 354] on div "There are no files Use this space to store your files and folders." at bounding box center [922, 468] width 1135 height 593
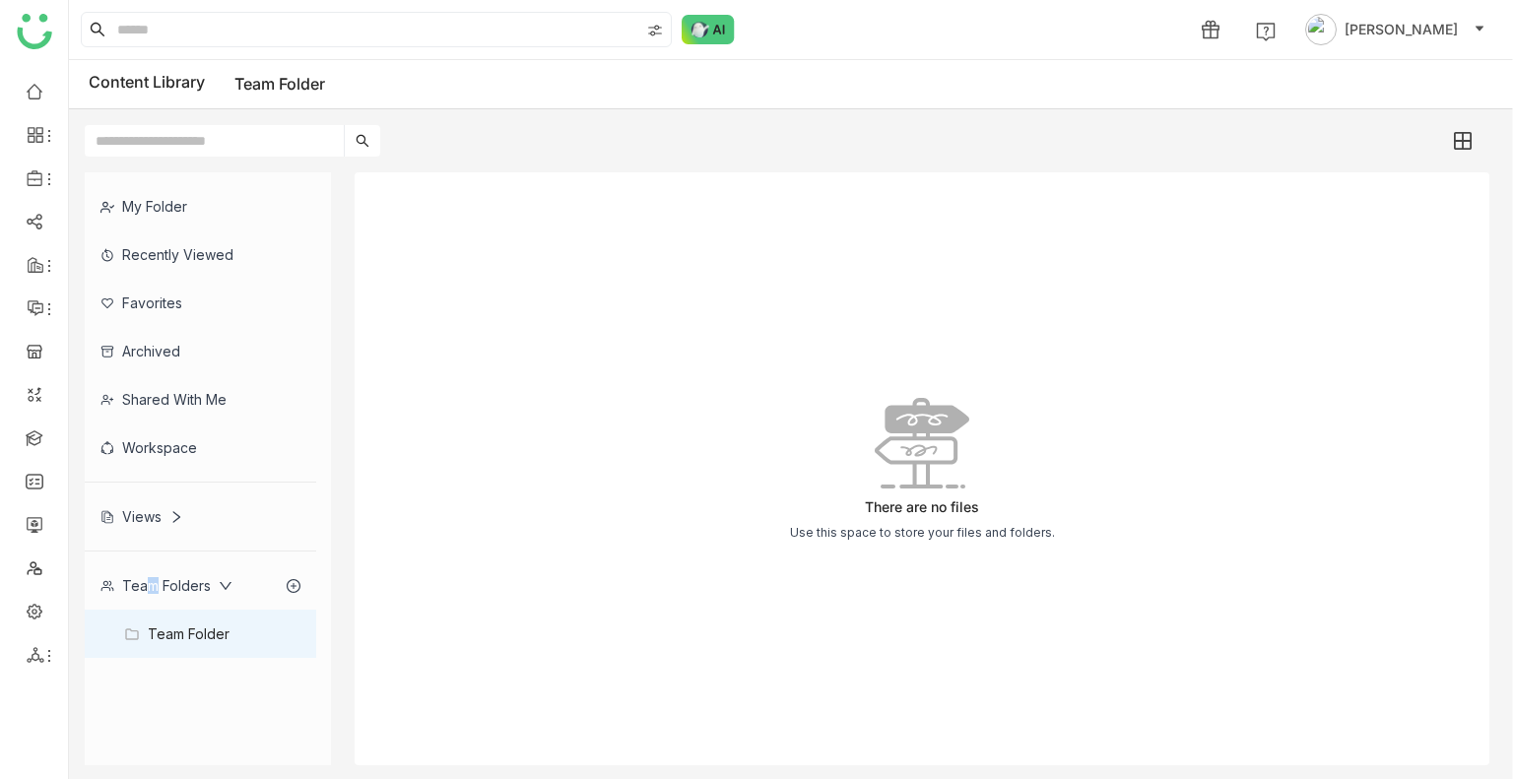
click at [141, 563] on div "Team Folders" at bounding box center [201, 586] width 232 height 48
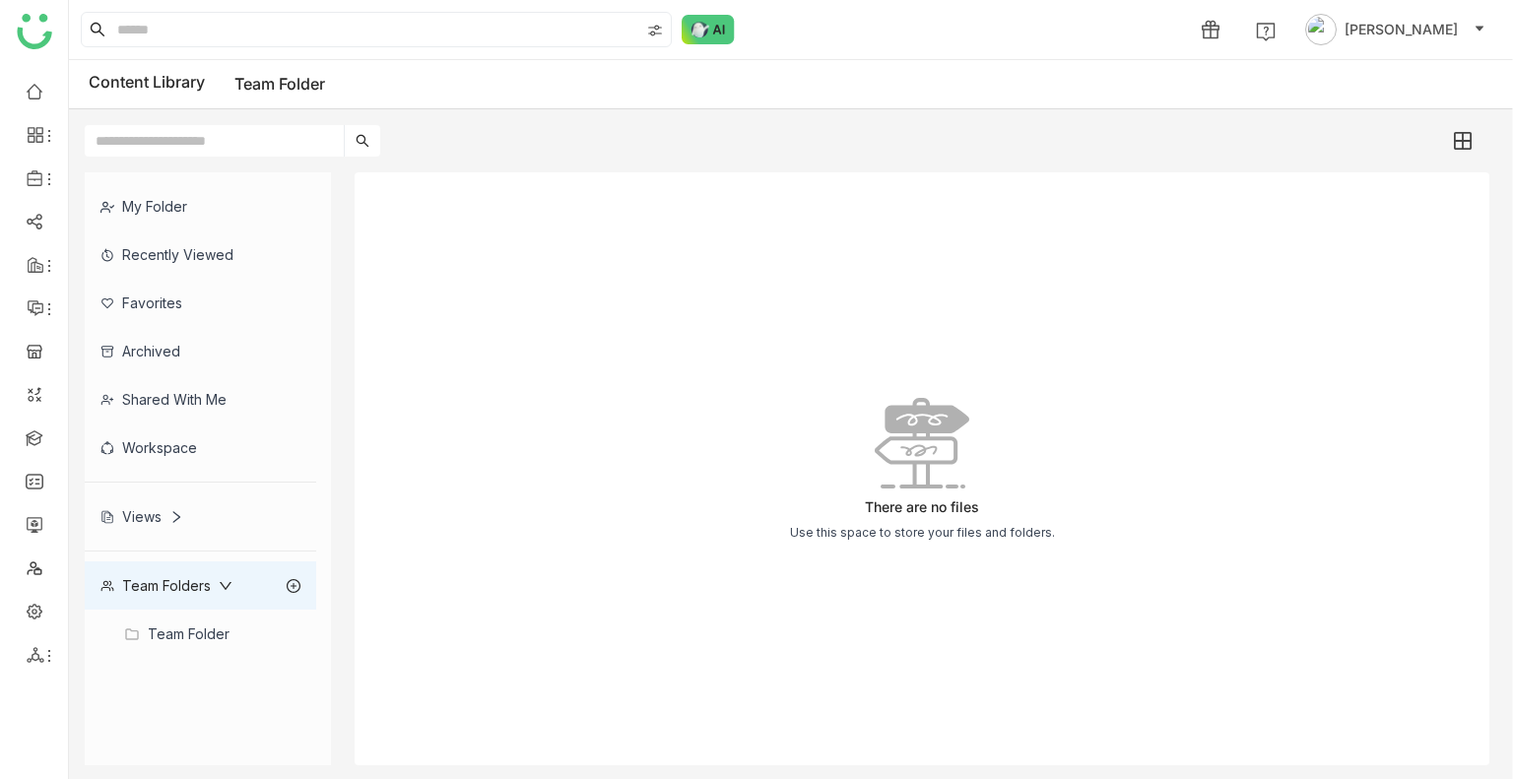
click at [154, 588] on div "Team Folders" at bounding box center [167, 585] width 132 height 17
click at [203, 631] on div "Team Folder" at bounding box center [201, 634] width 232 height 48
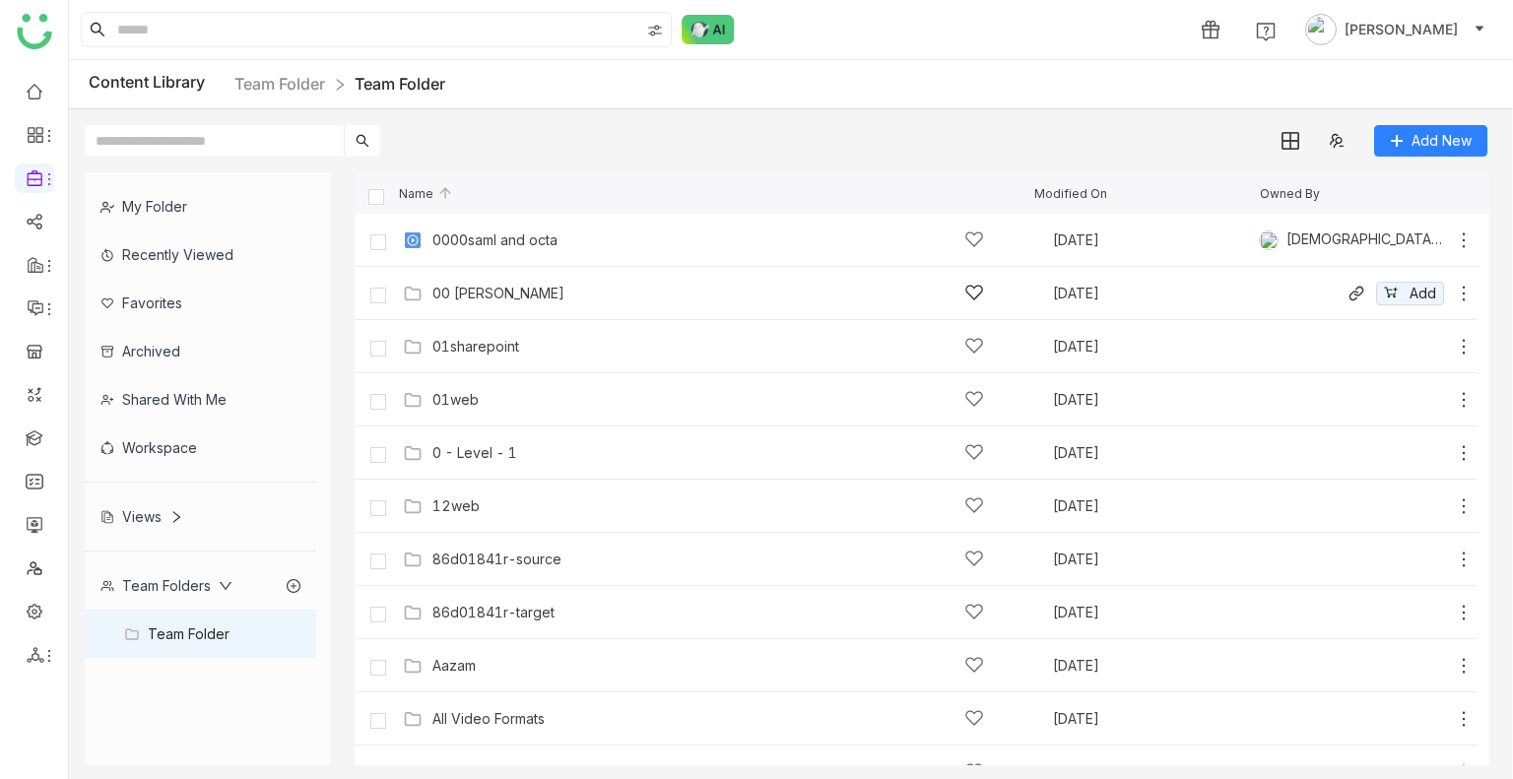
click at [476, 302] on div "00 Arif Folder" at bounding box center [709, 293] width 552 height 21
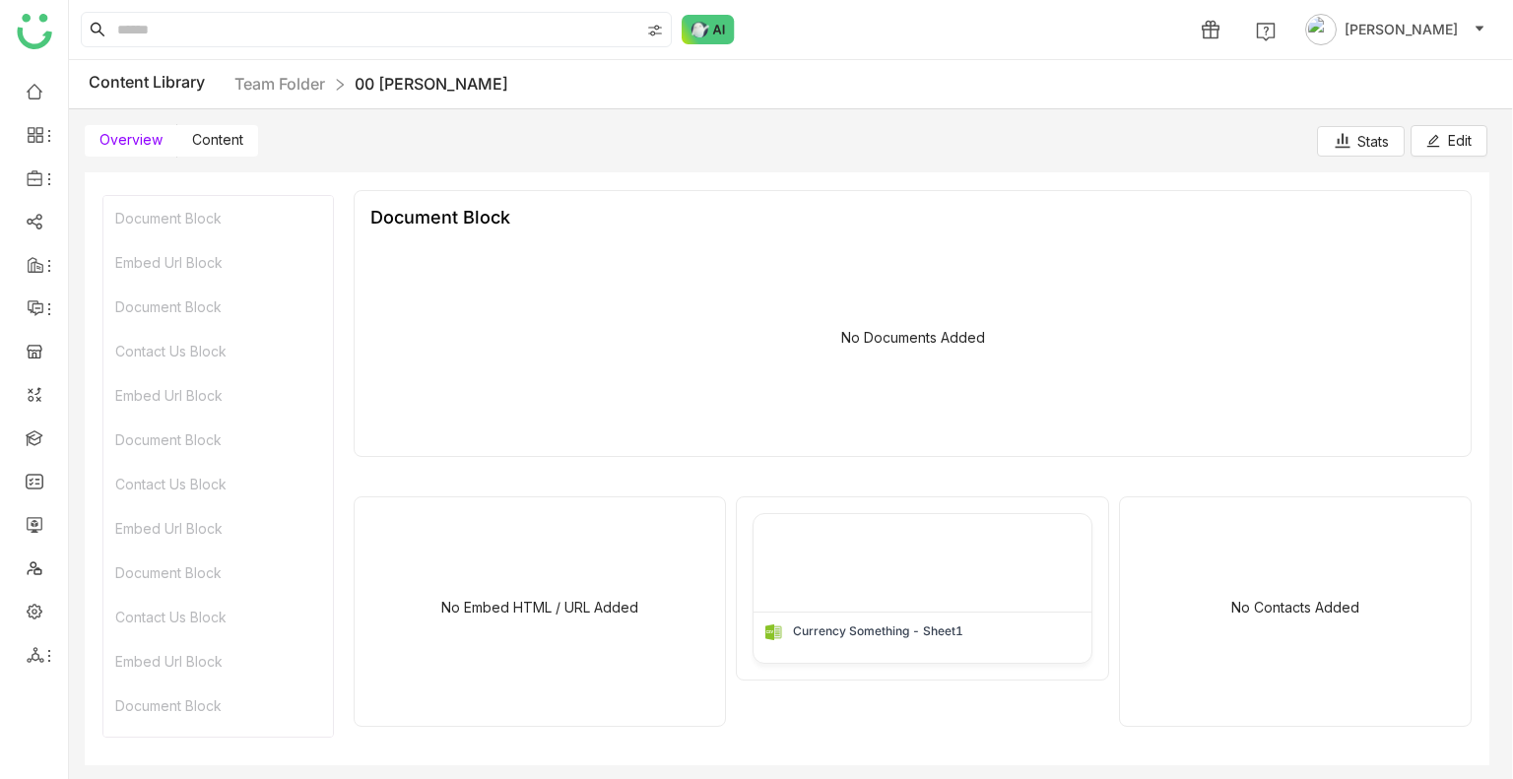
click at [245, 143] on label "Content" at bounding box center [217, 141] width 81 height 32
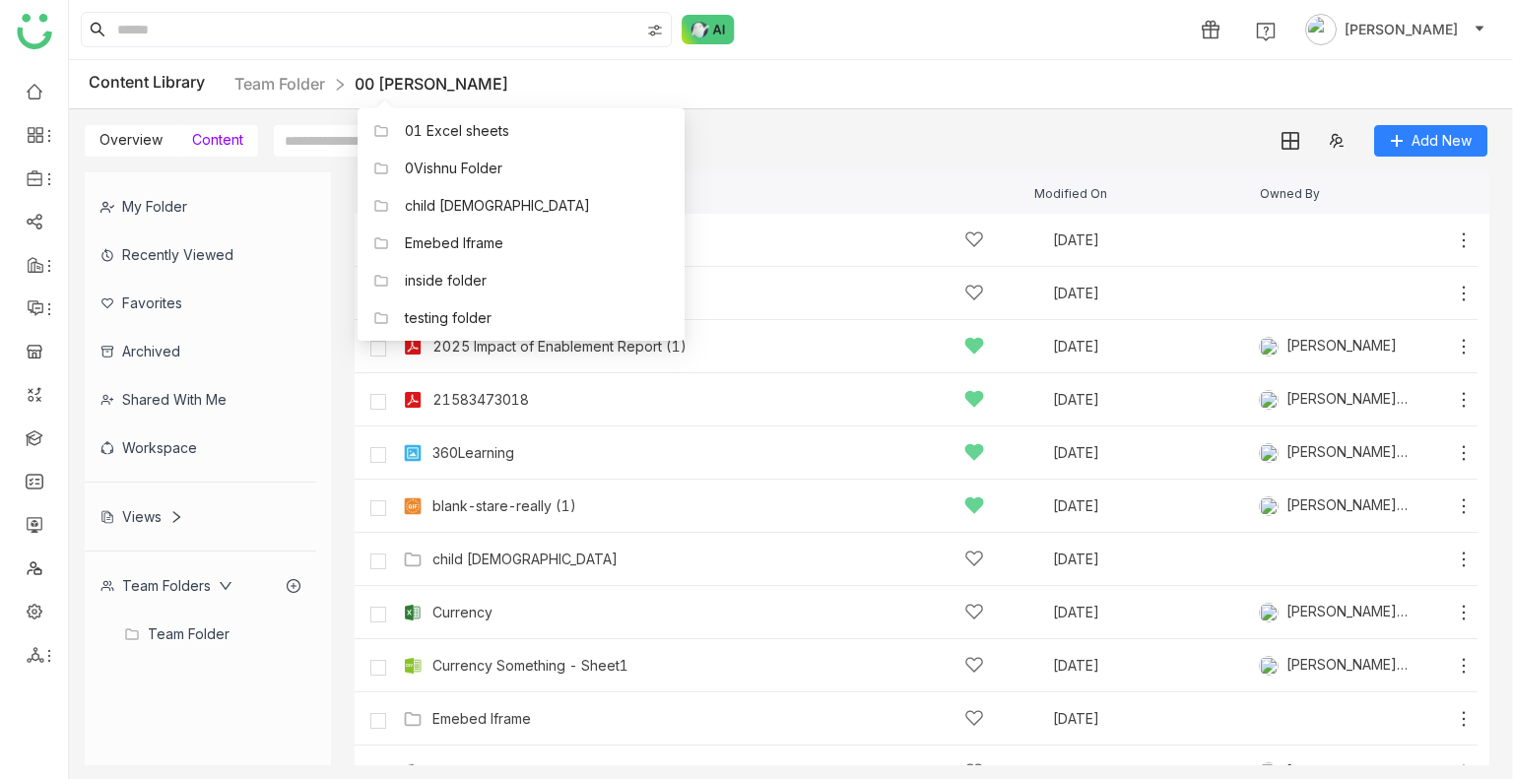
click at [415, 82] on link "00 Arif Folder" at bounding box center [432, 84] width 154 height 20
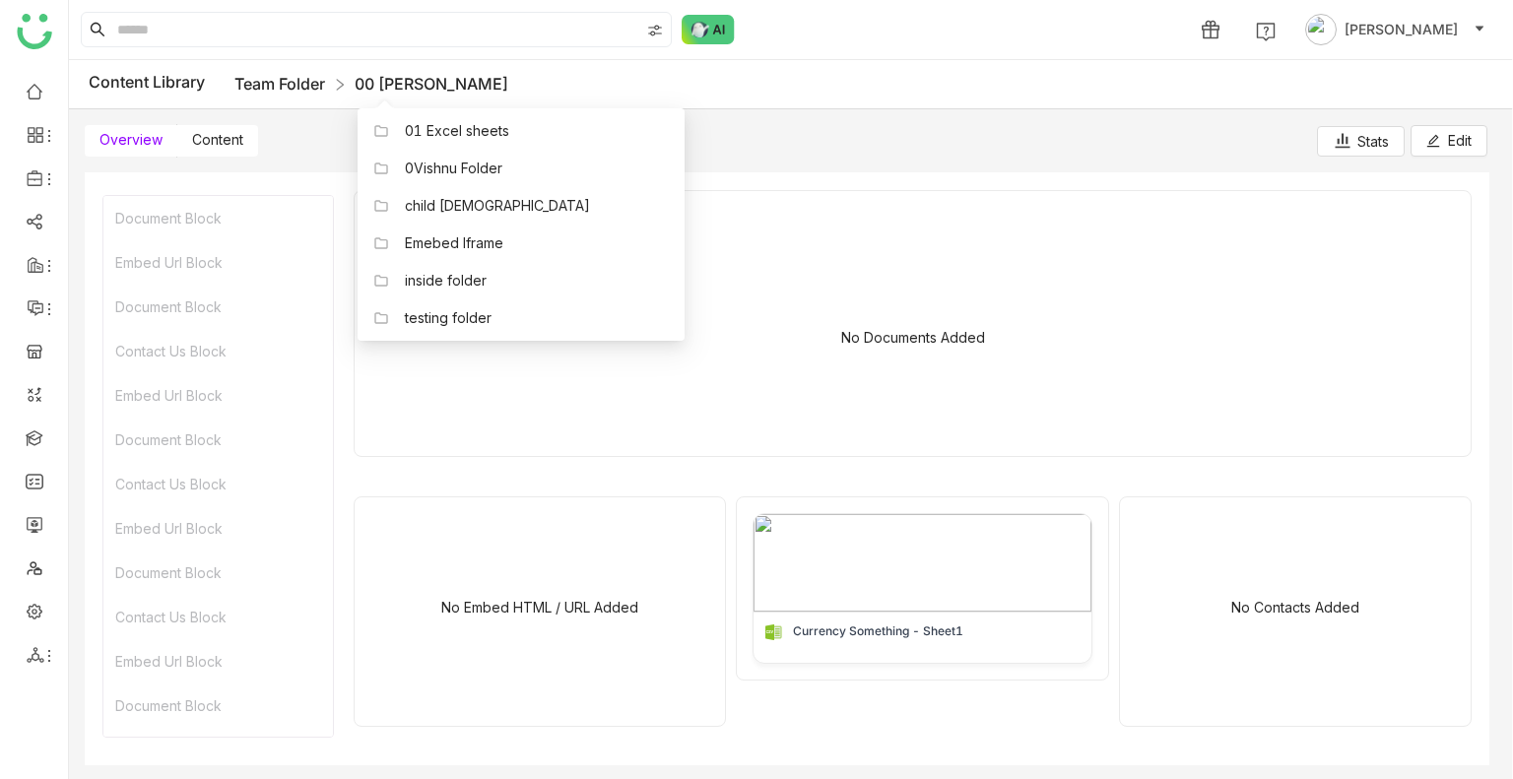
click at [294, 81] on link "Team Folder" at bounding box center [280, 84] width 91 height 20
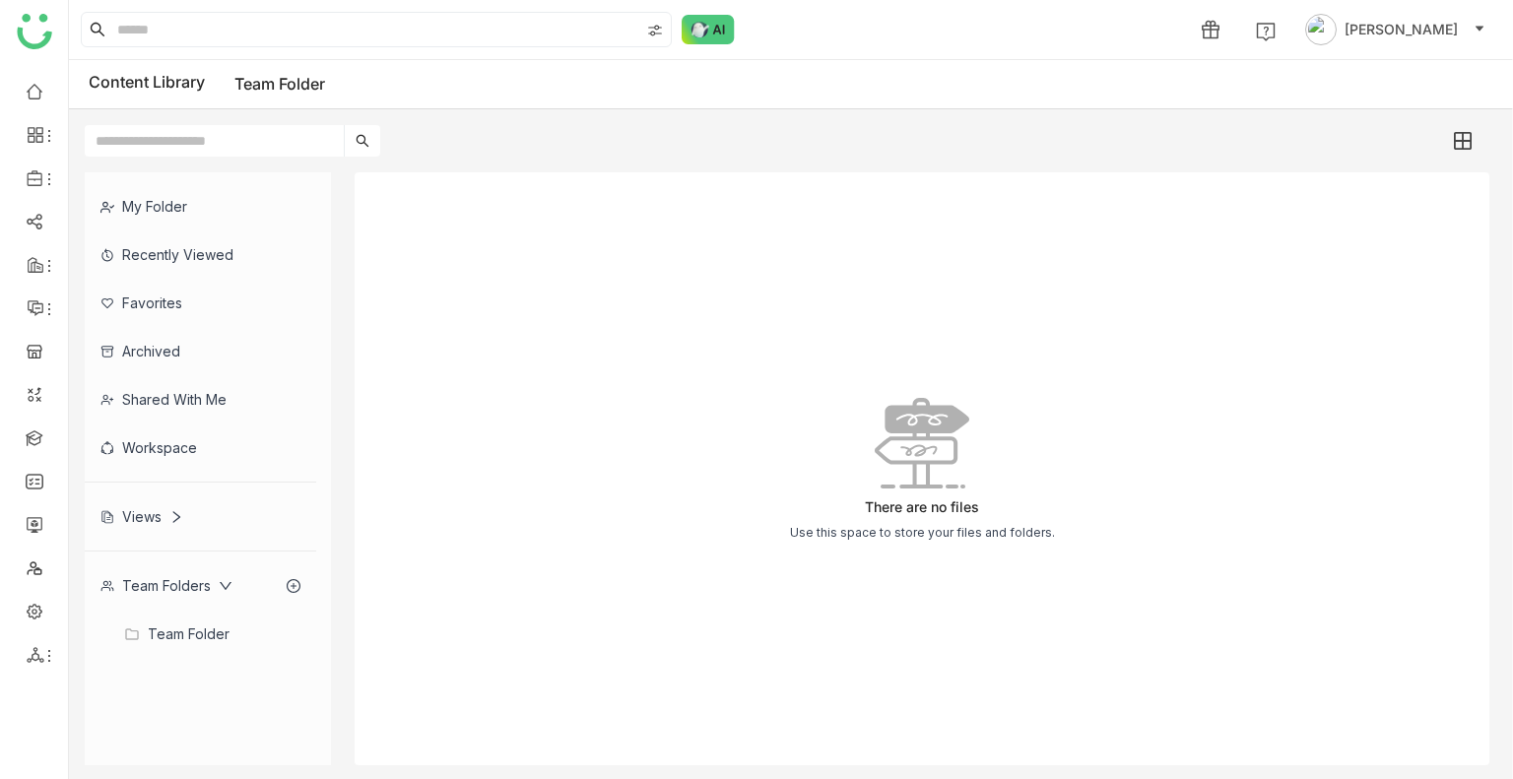
click at [170, 639] on div "Team Folder" at bounding box center [201, 634] width 232 height 48
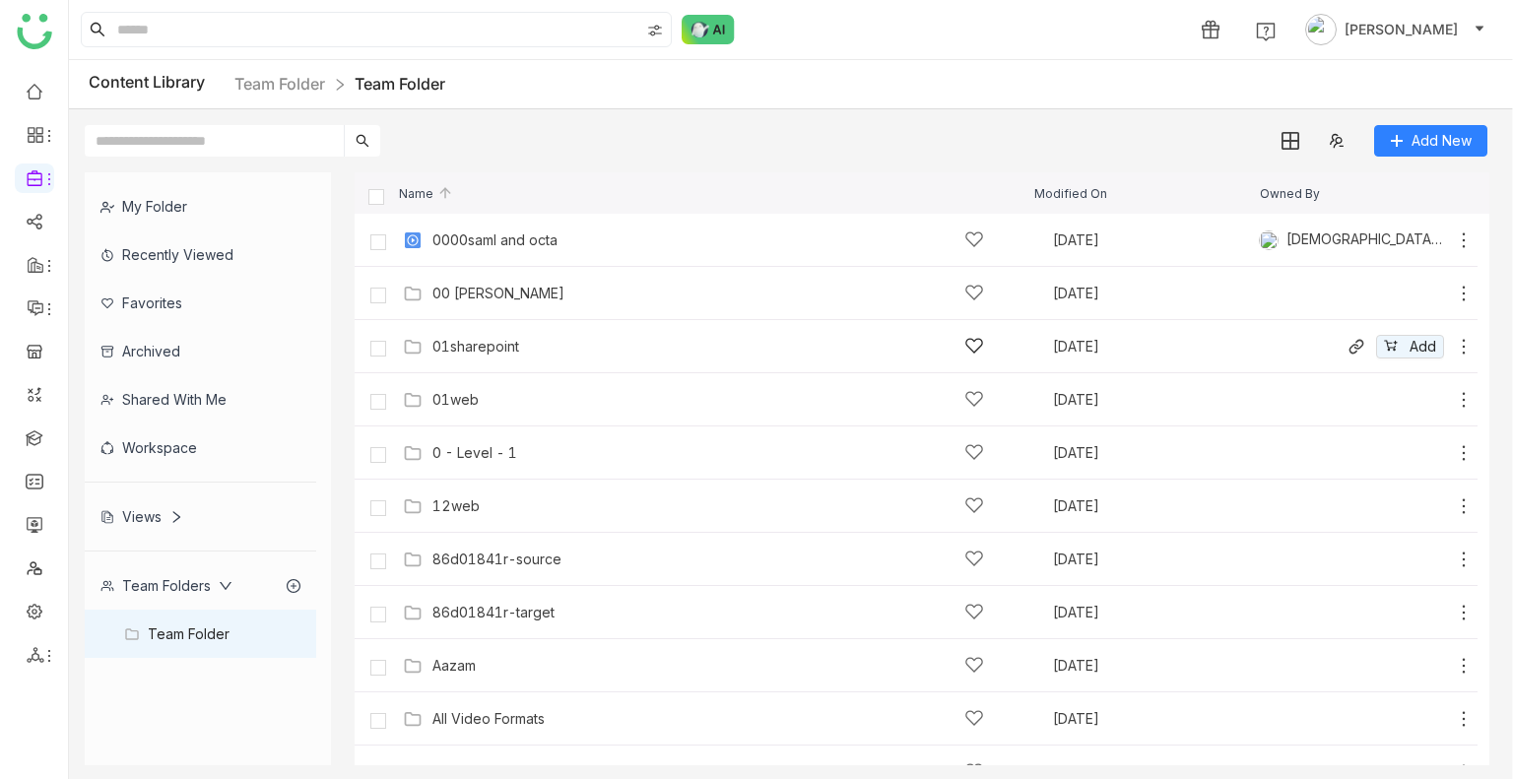
click at [502, 334] on div "01sharepoint Sep 22, 2025 Add" at bounding box center [936, 346] width 1076 height 31
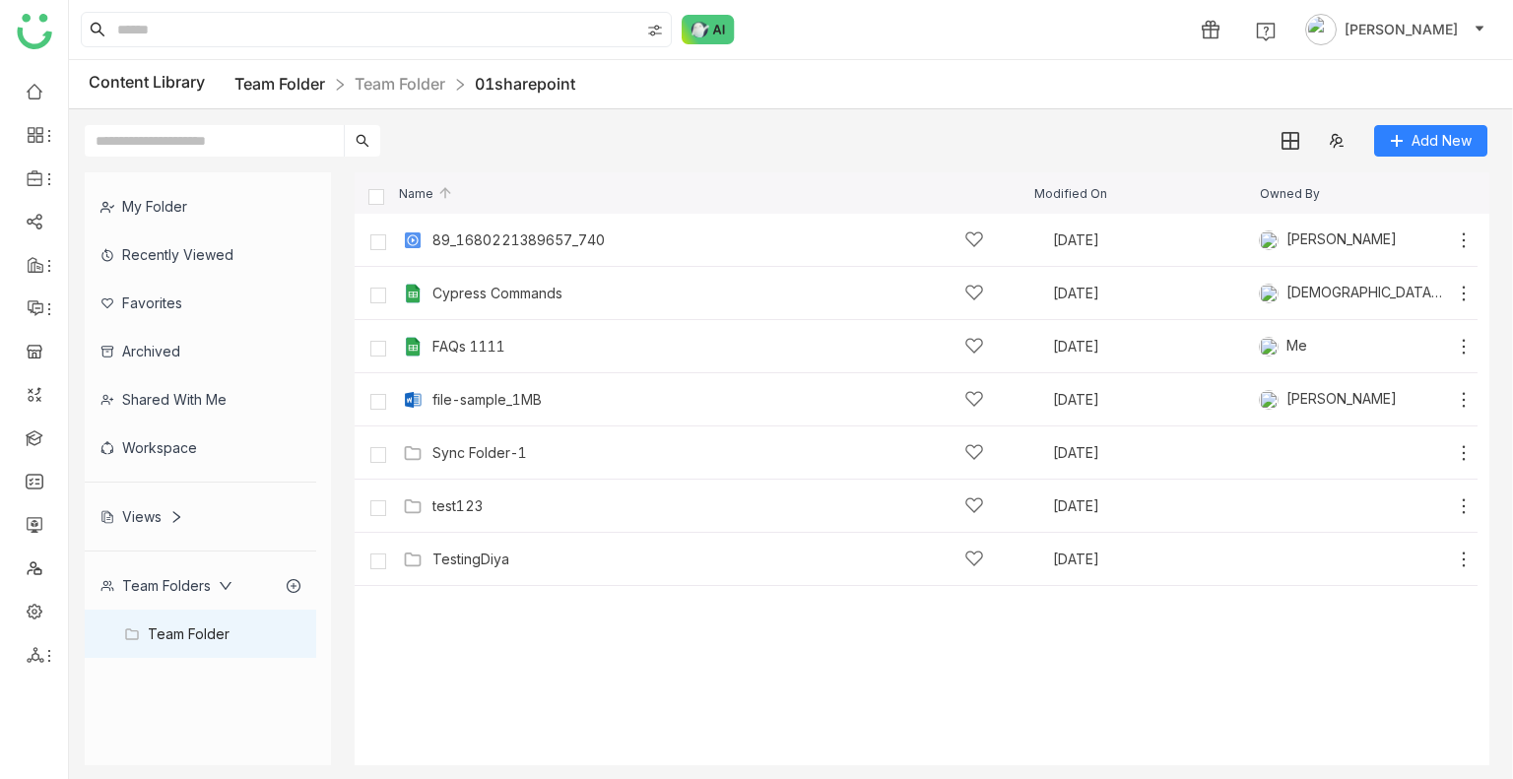
click at [325, 77] on link "Team Folder" at bounding box center [280, 84] width 91 height 20
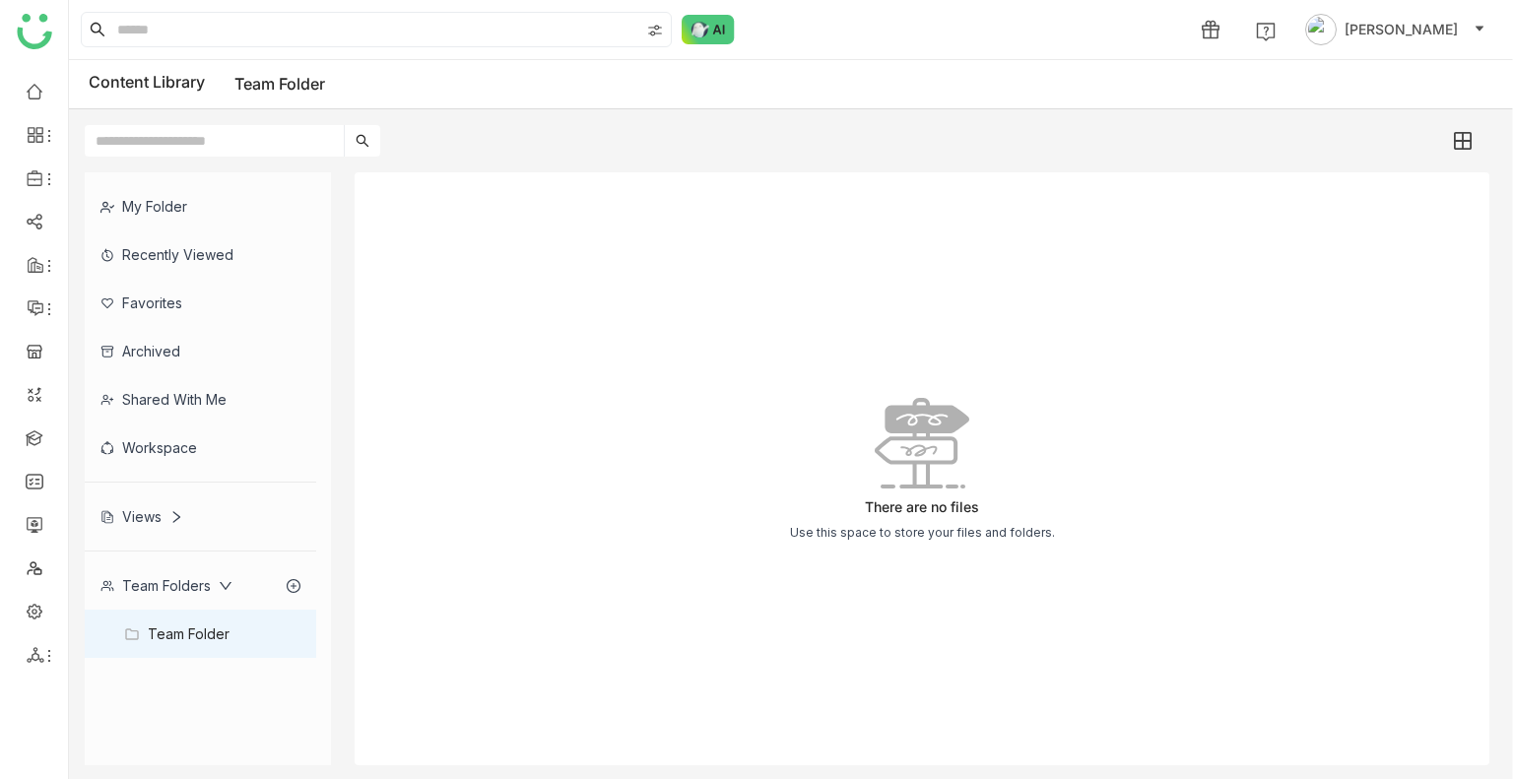
click at [177, 582] on div "Team Folders" at bounding box center [167, 585] width 132 height 17
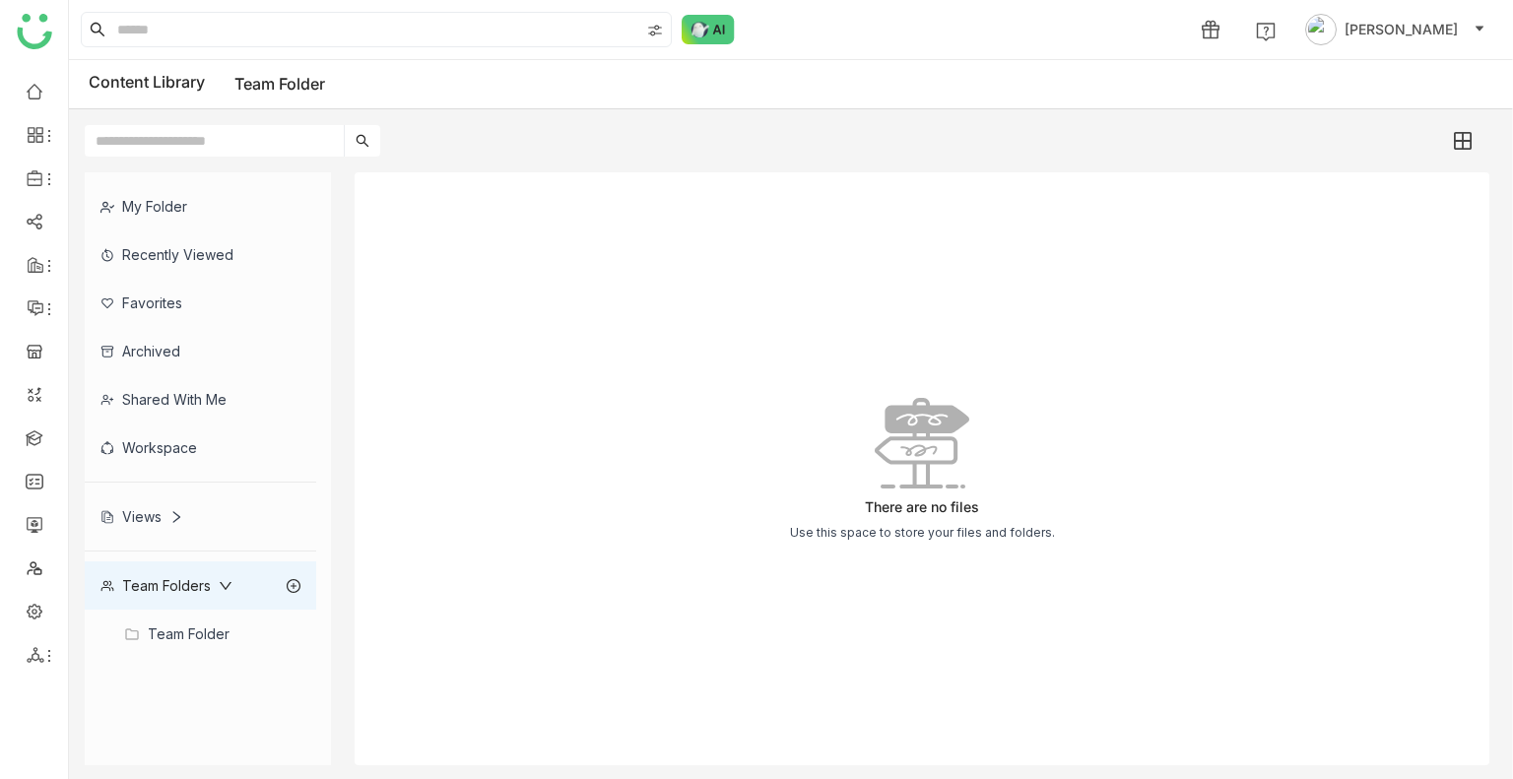
click at [174, 623] on div "Team Folder" at bounding box center [201, 634] width 232 height 48
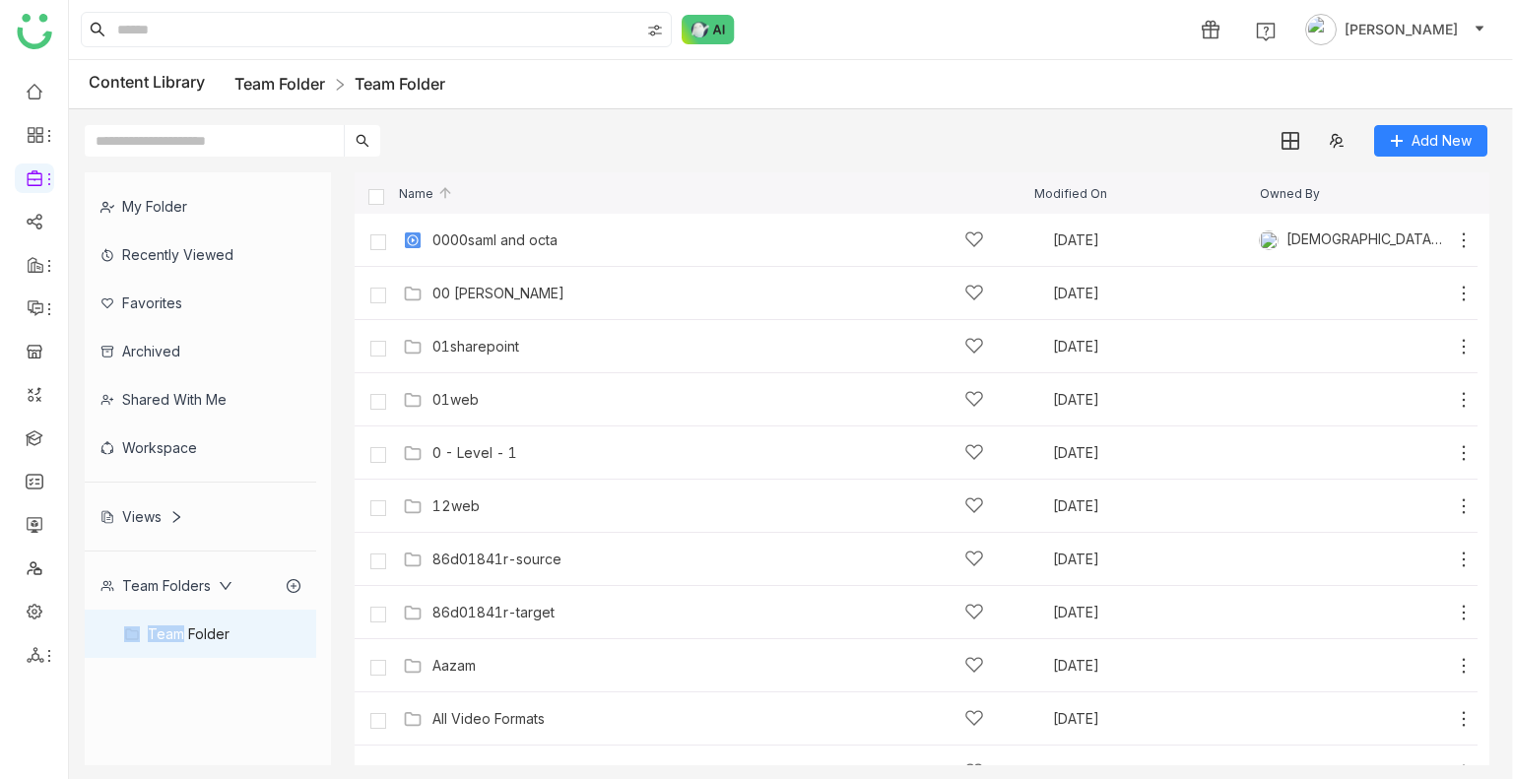
click at [258, 81] on link "Team Folder" at bounding box center [280, 84] width 91 height 20
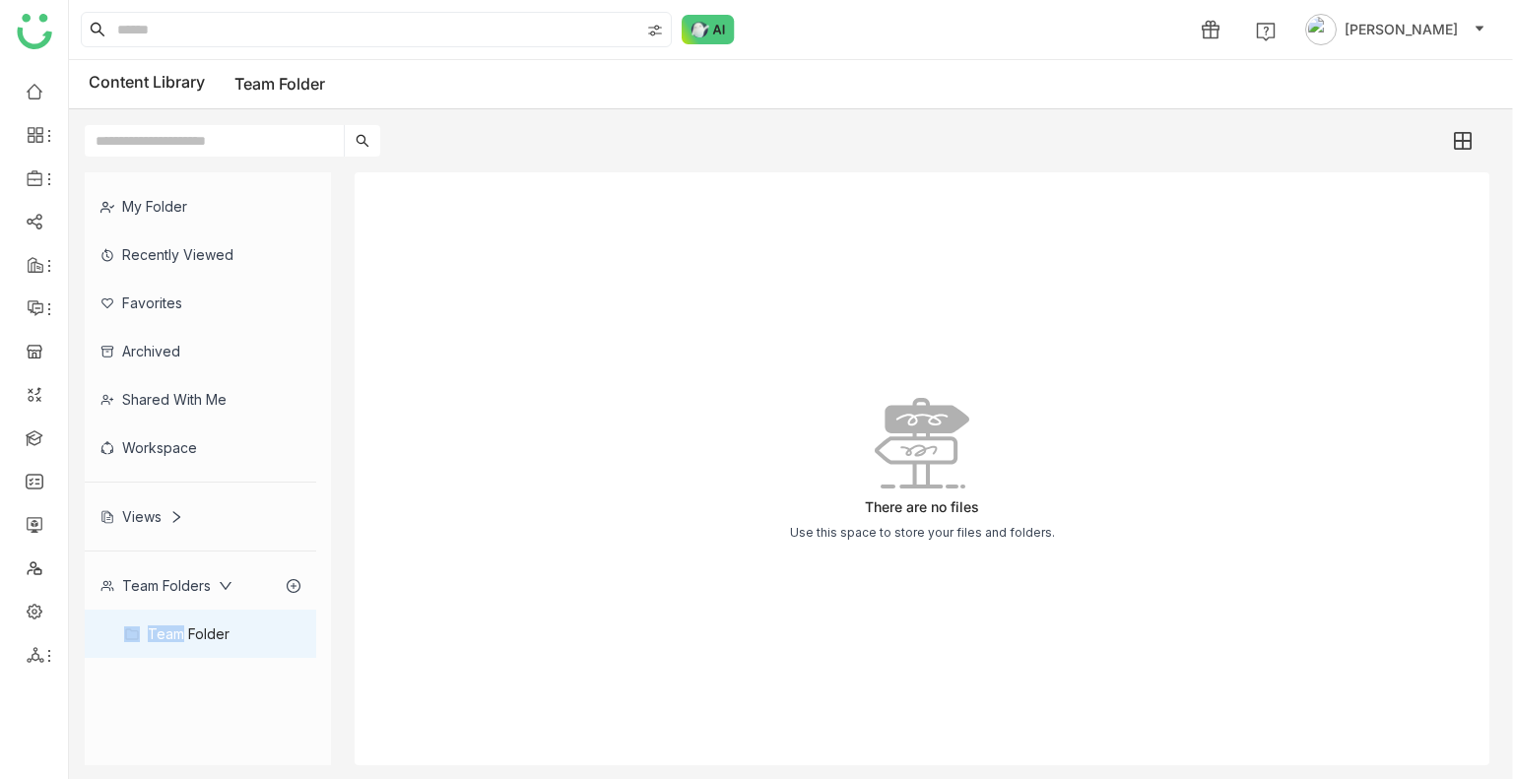
click at [244, 630] on div "Team Folder" at bounding box center [201, 634] width 232 height 48
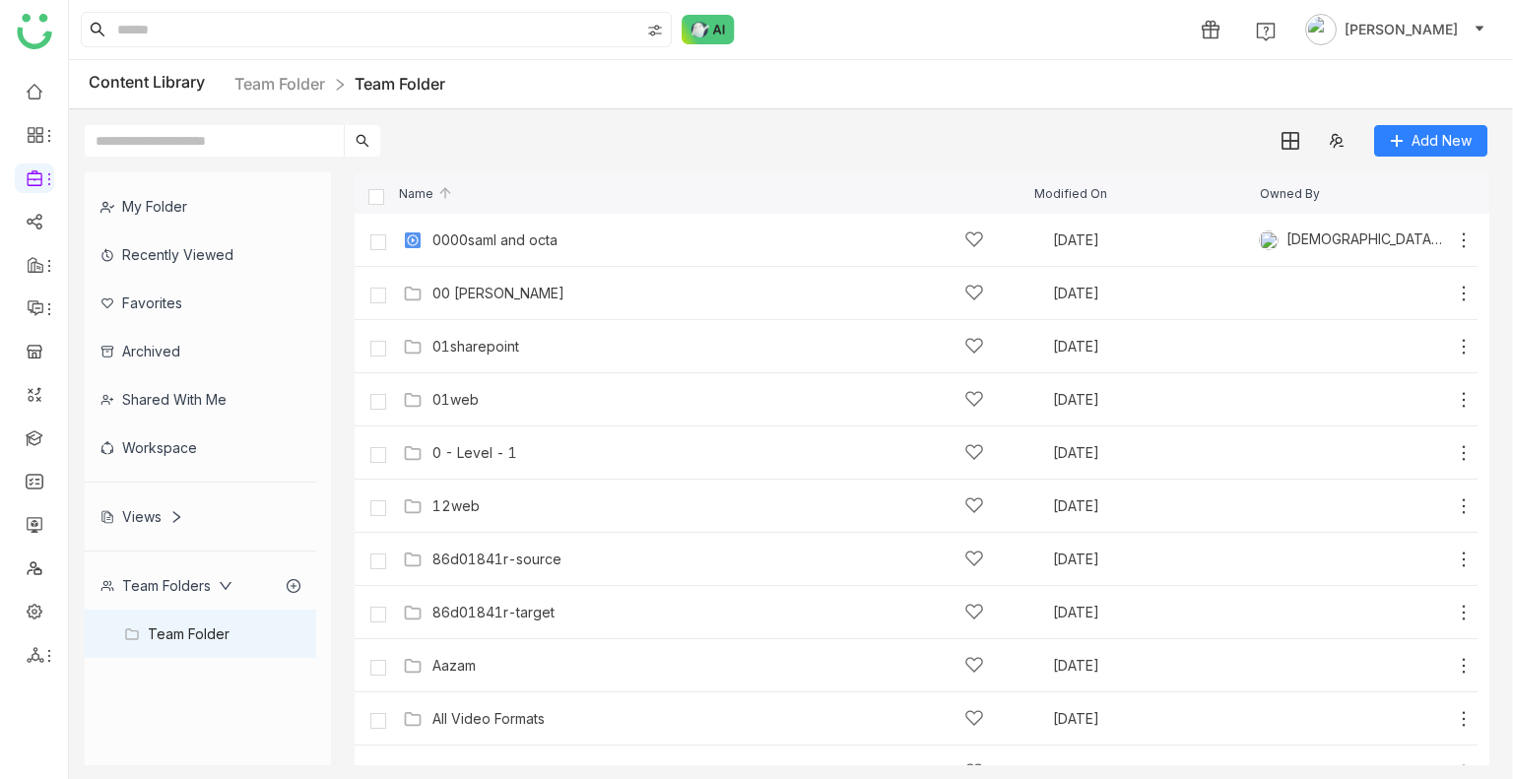
click at [229, 619] on div "Team Folder" at bounding box center [201, 634] width 232 height 48
click at [157, 578] on div "Team Folders" at bounding box center [167, 585] width 132 height 17
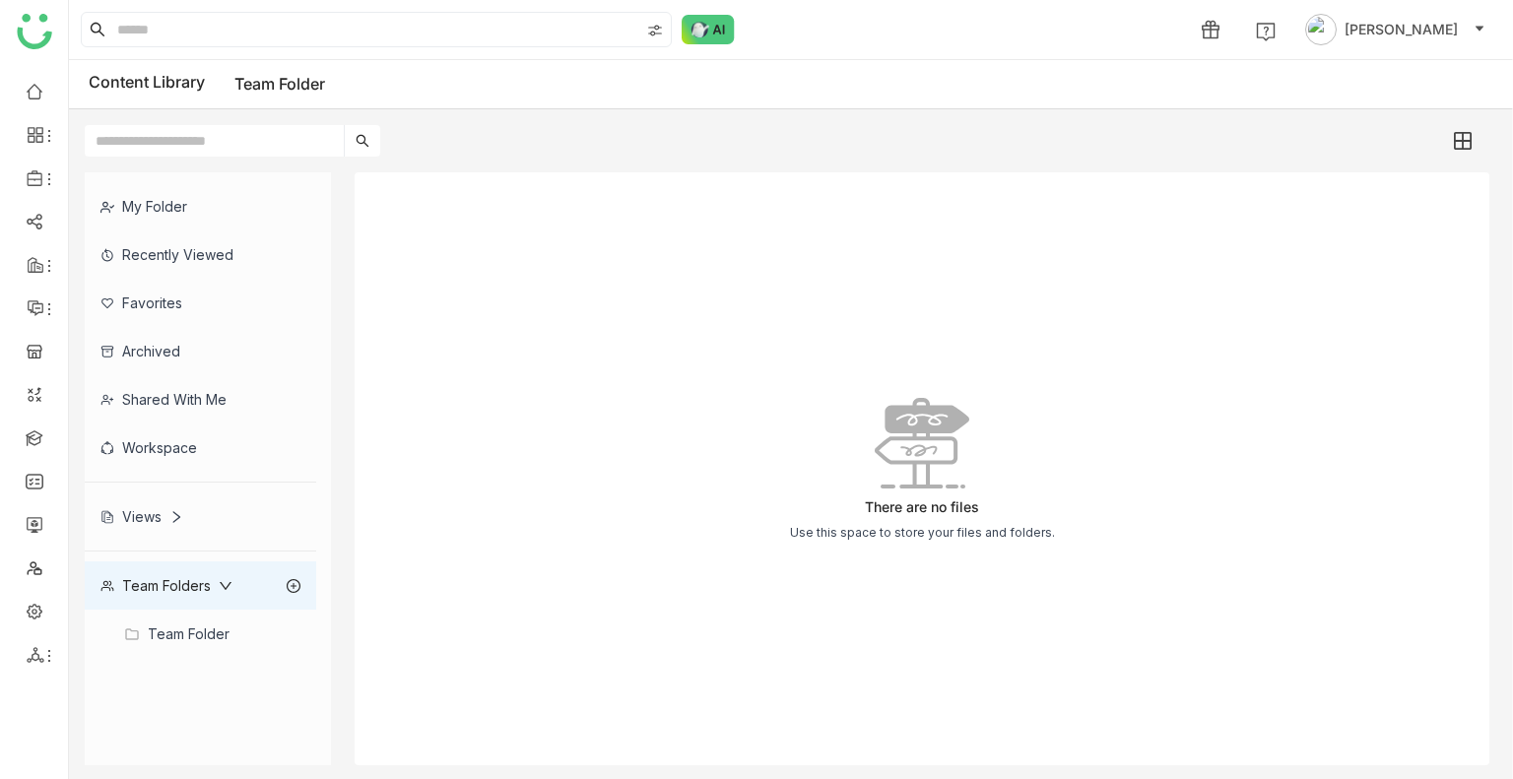
click at [197, 623] on div "Team Folder" at bounding box center [201, 634] width 232 height 48
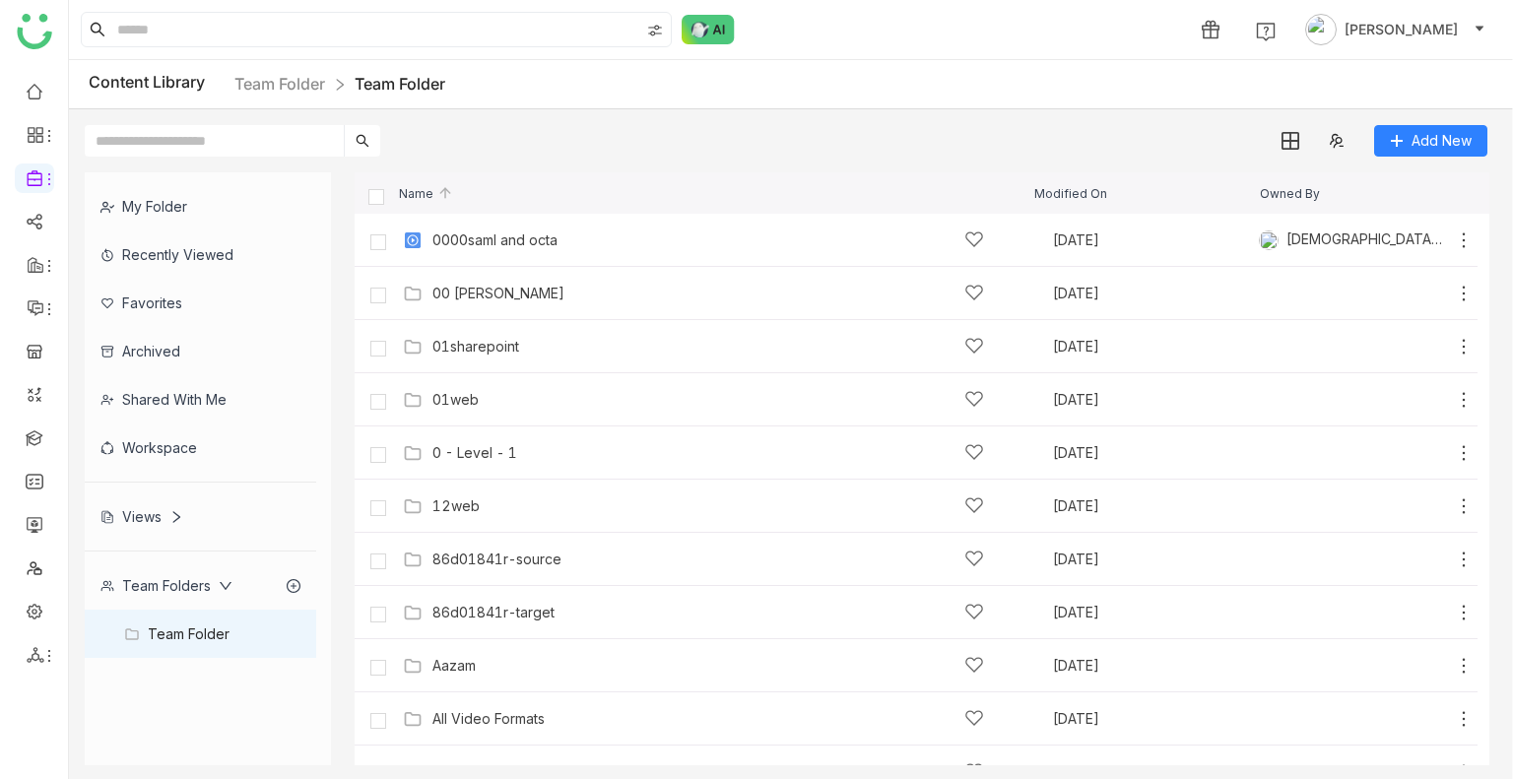
click at [193, 568] on div "Team Folders" at bounding box center [201, 586] width 232 height 48
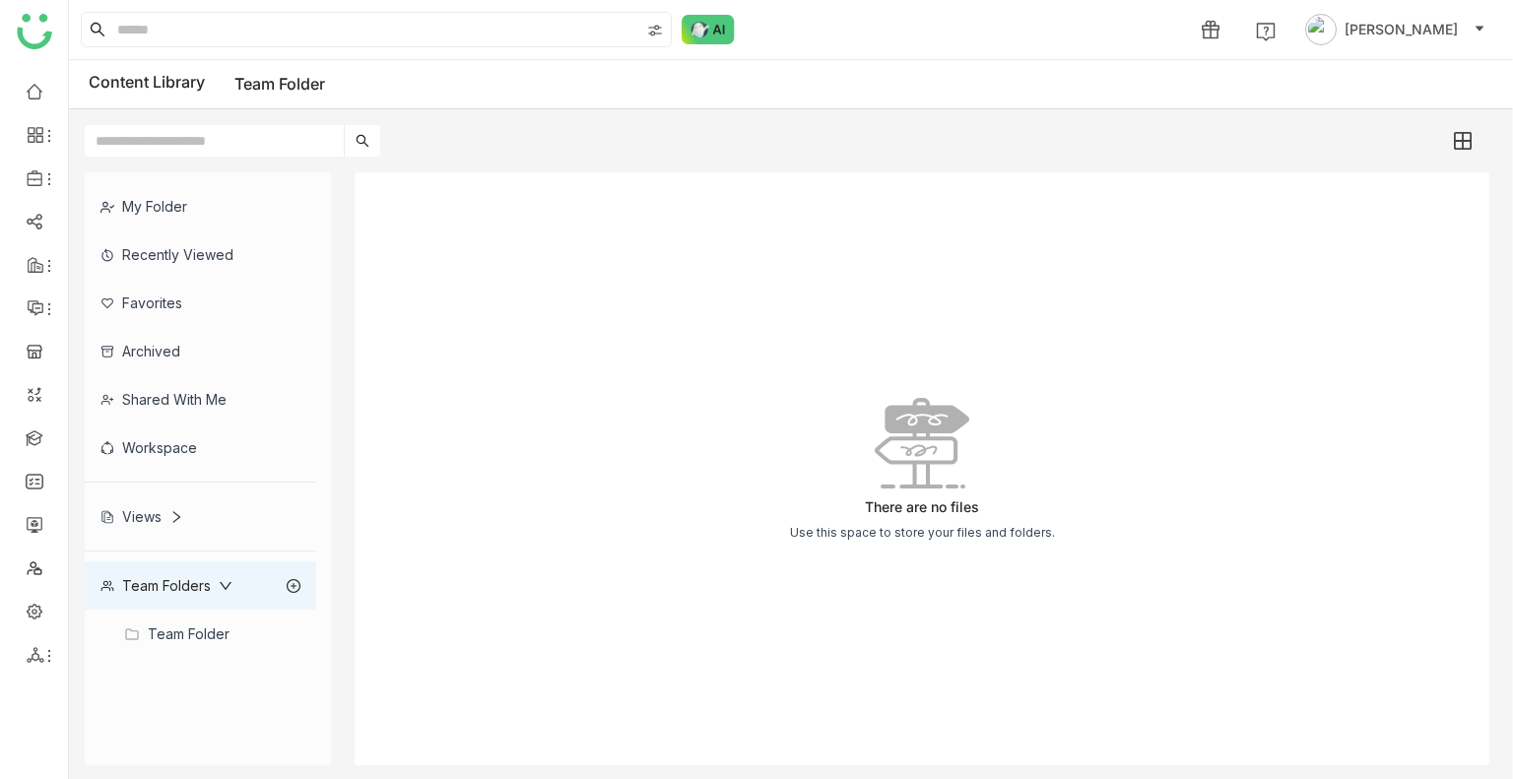
click at [177, 630] on div "Team Folder" at bounding box center [201, 634] width 232 height 48
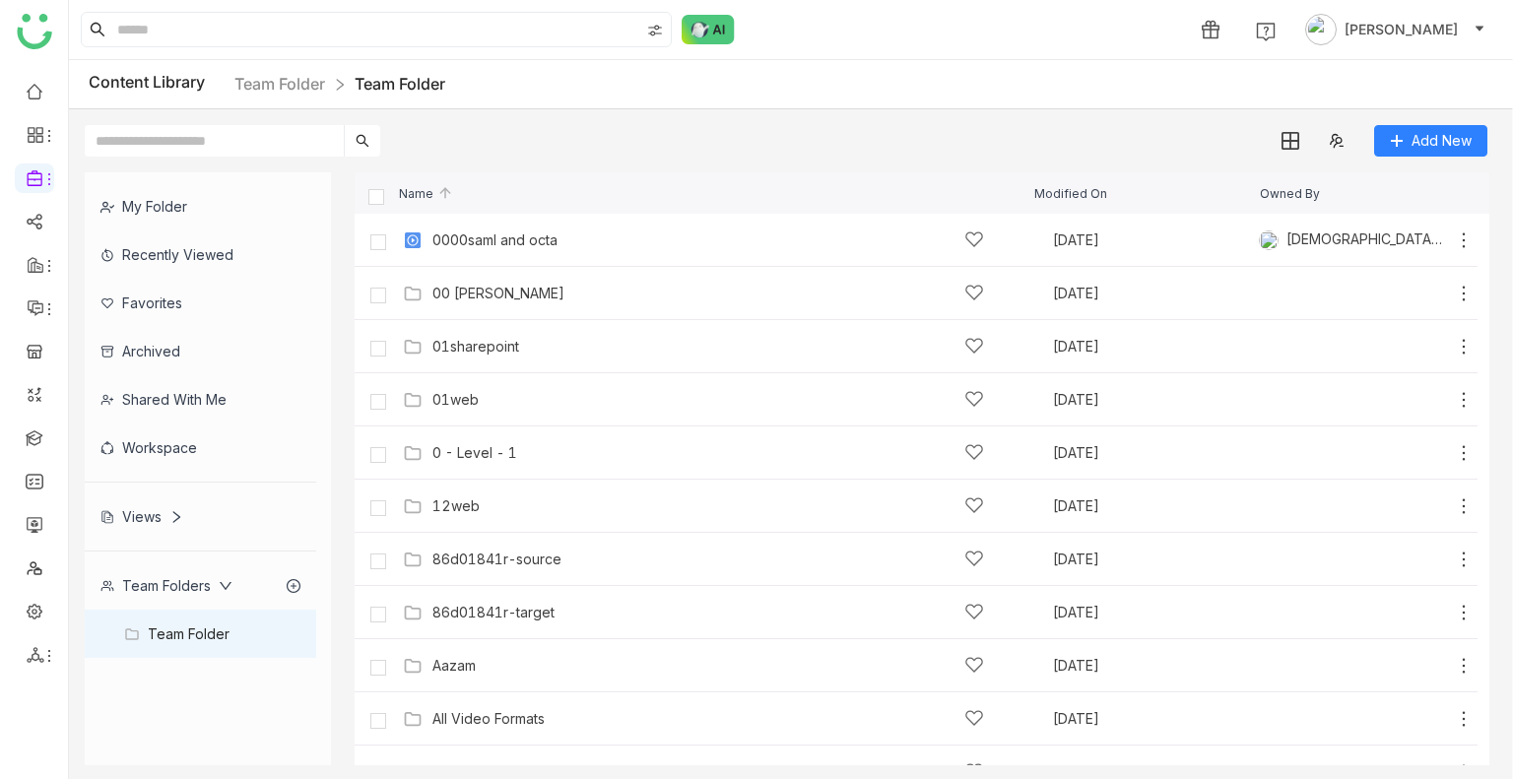
click at [219, 579] on icon at bounding box center [226, 586] width 14 height 14
